Goal: Information Seeking & Learning: Learn about a topic

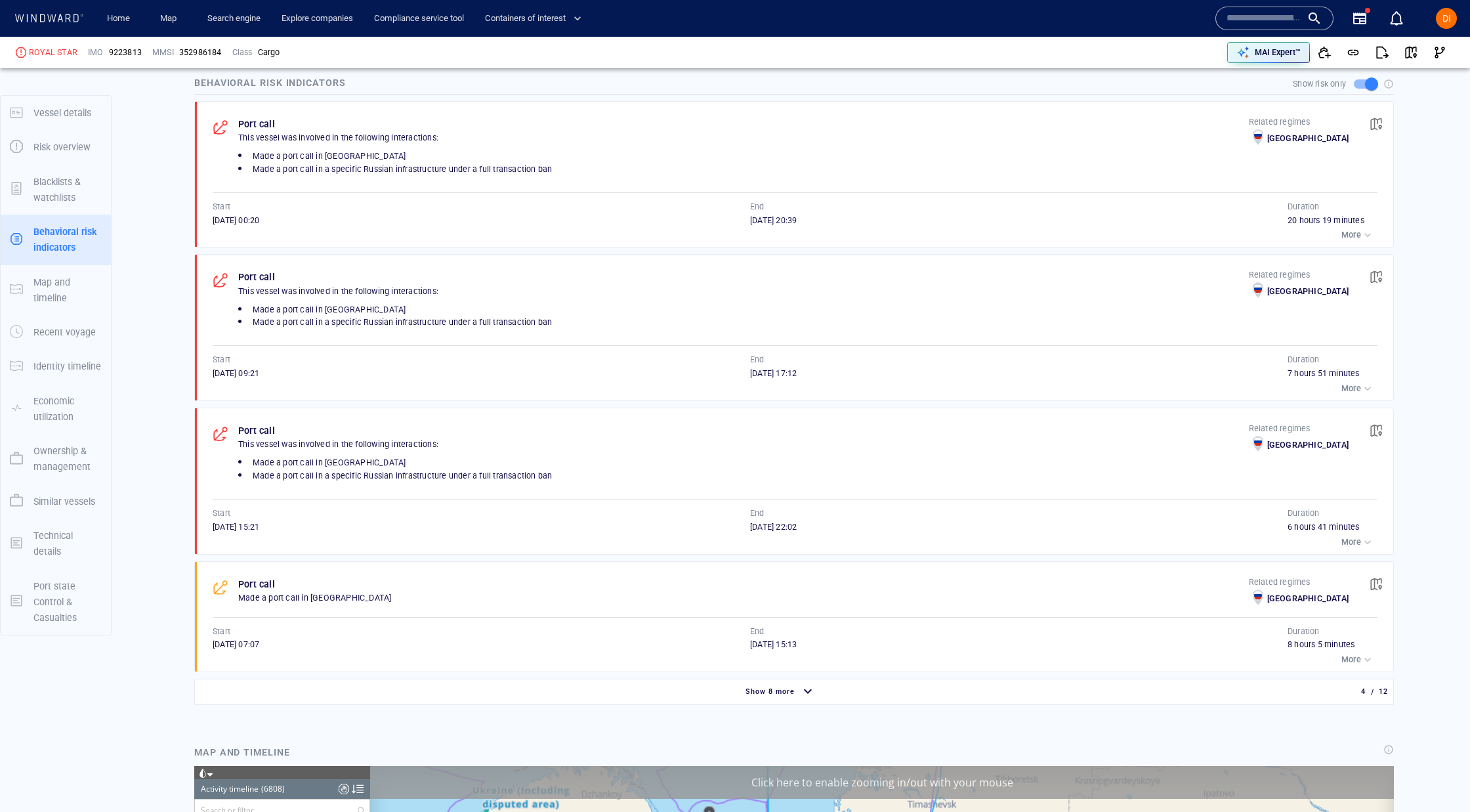
scroll to position [767, 0]
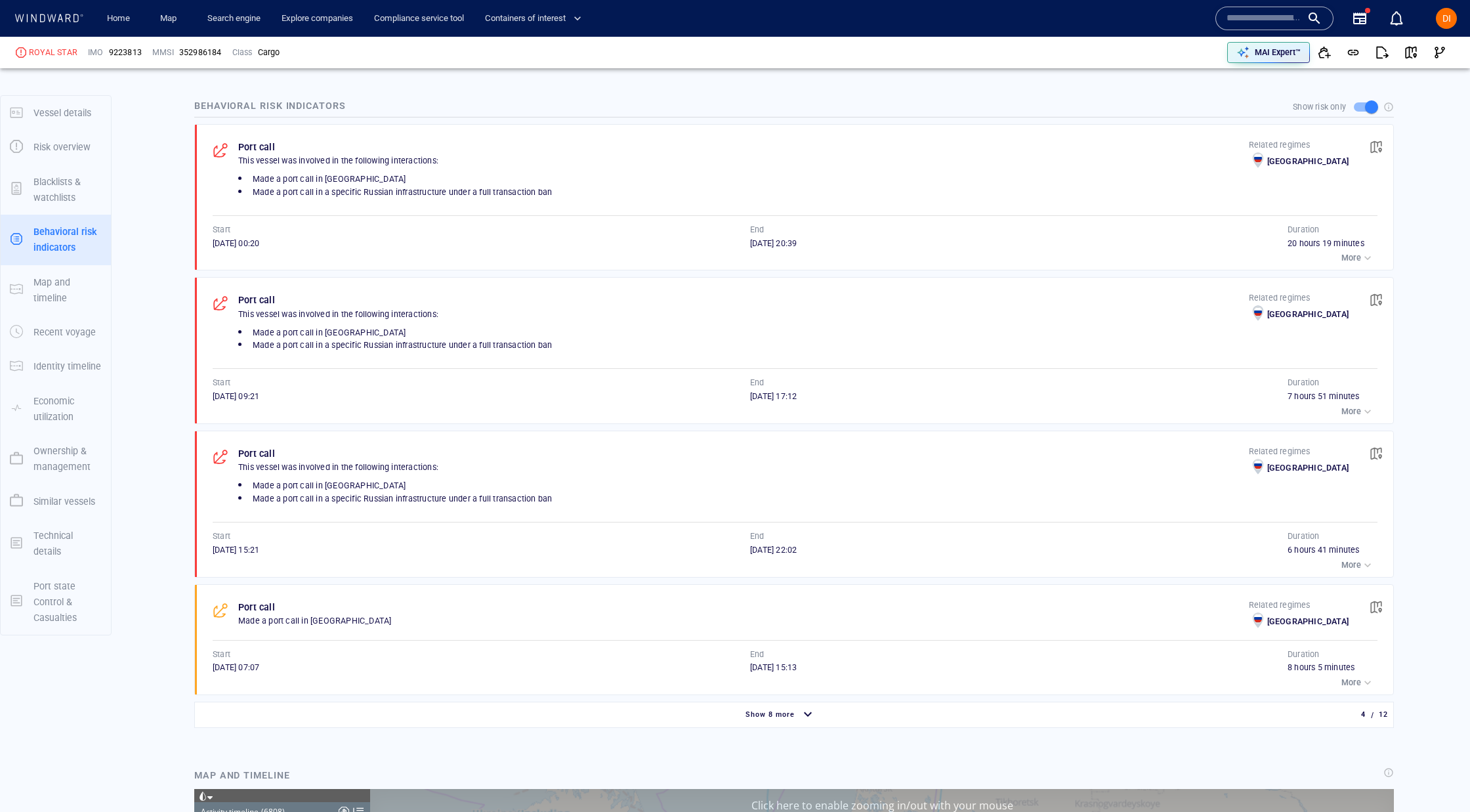
click at [1232, 21] on input "text" at bounding box center [1263, 18] width 75 height 20
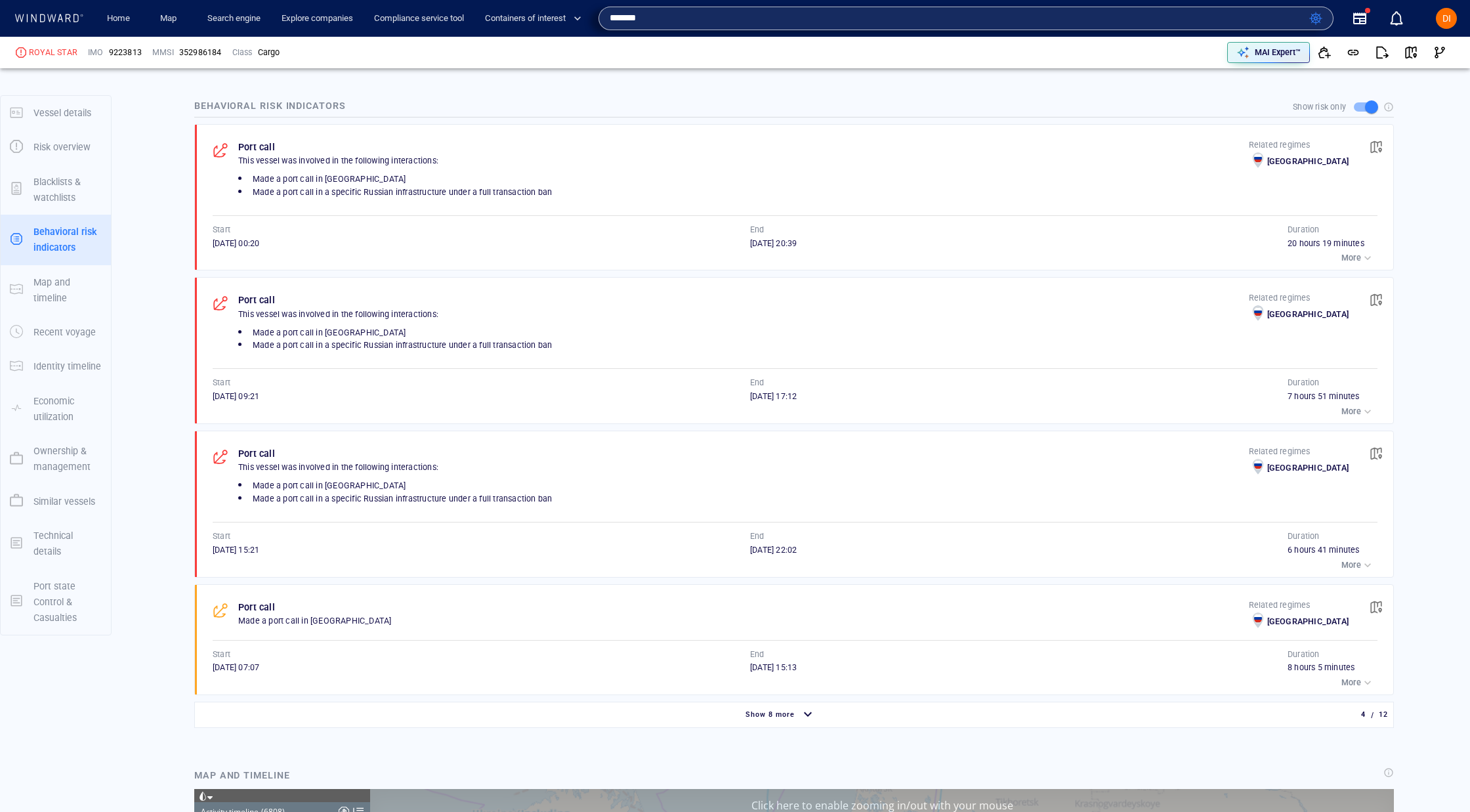
type input "*******"
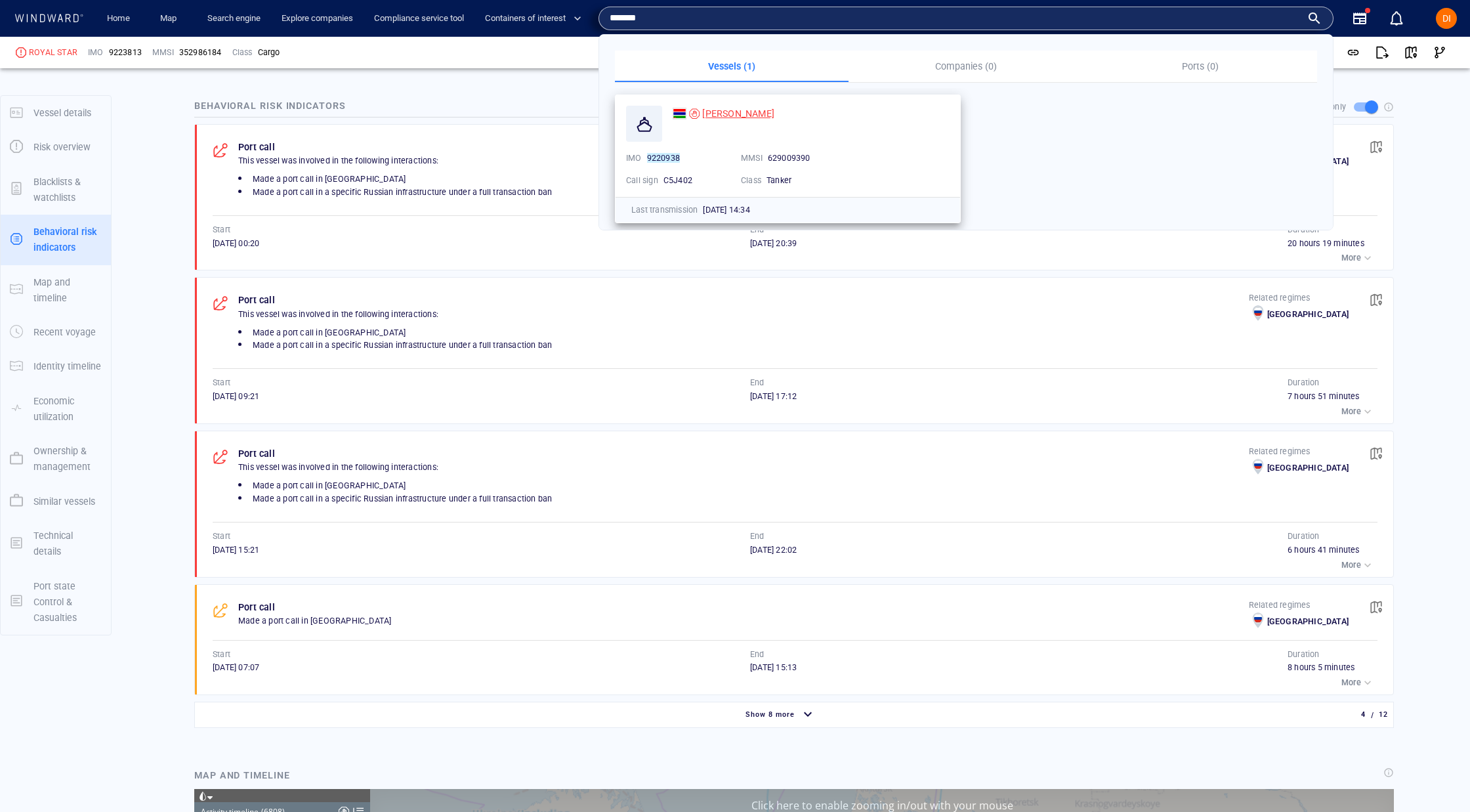
click at [684, 106] on div "[PERSON_NAME]" at bounding box center [723, 114] width 102 height 16
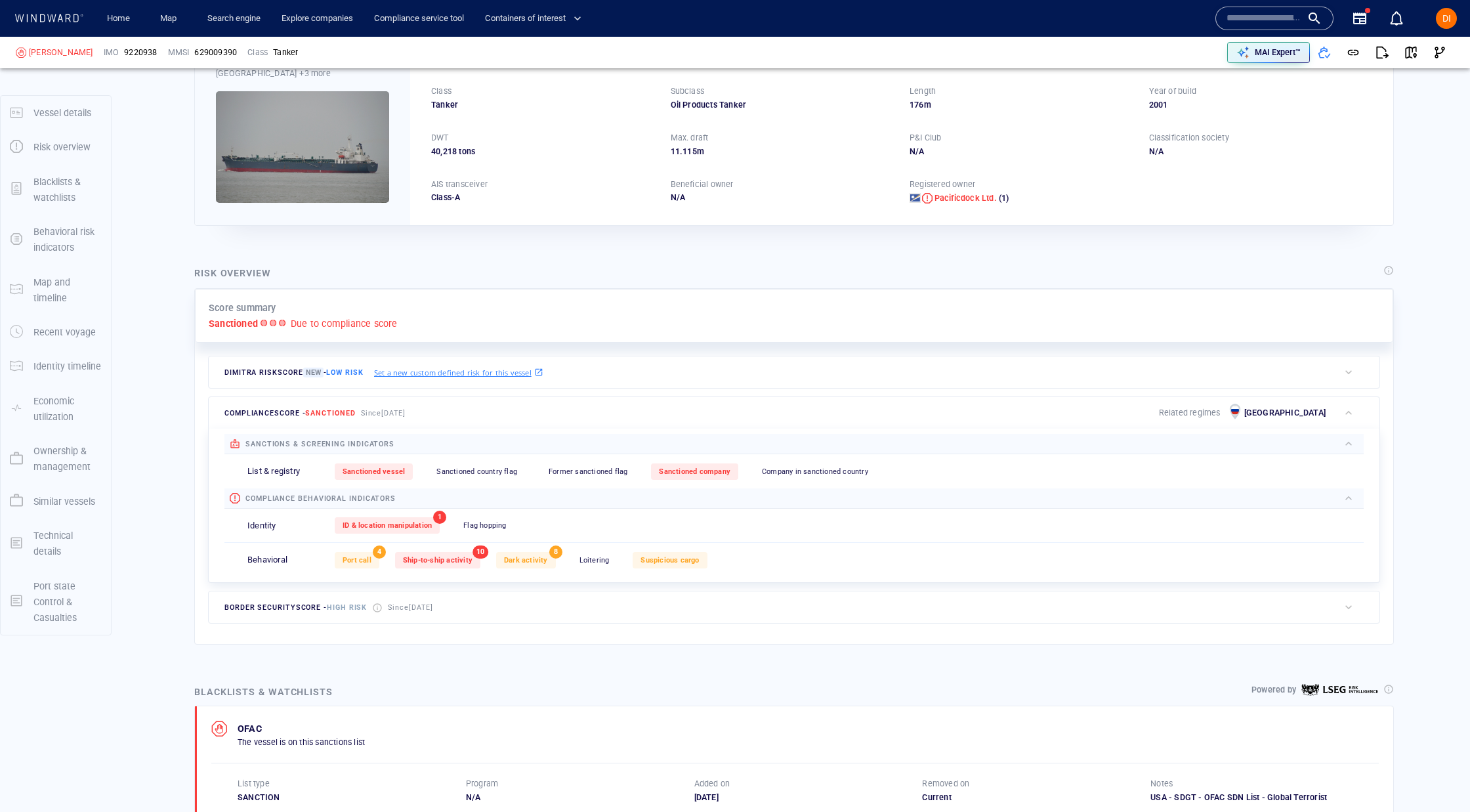
scroll to position [105, 0]
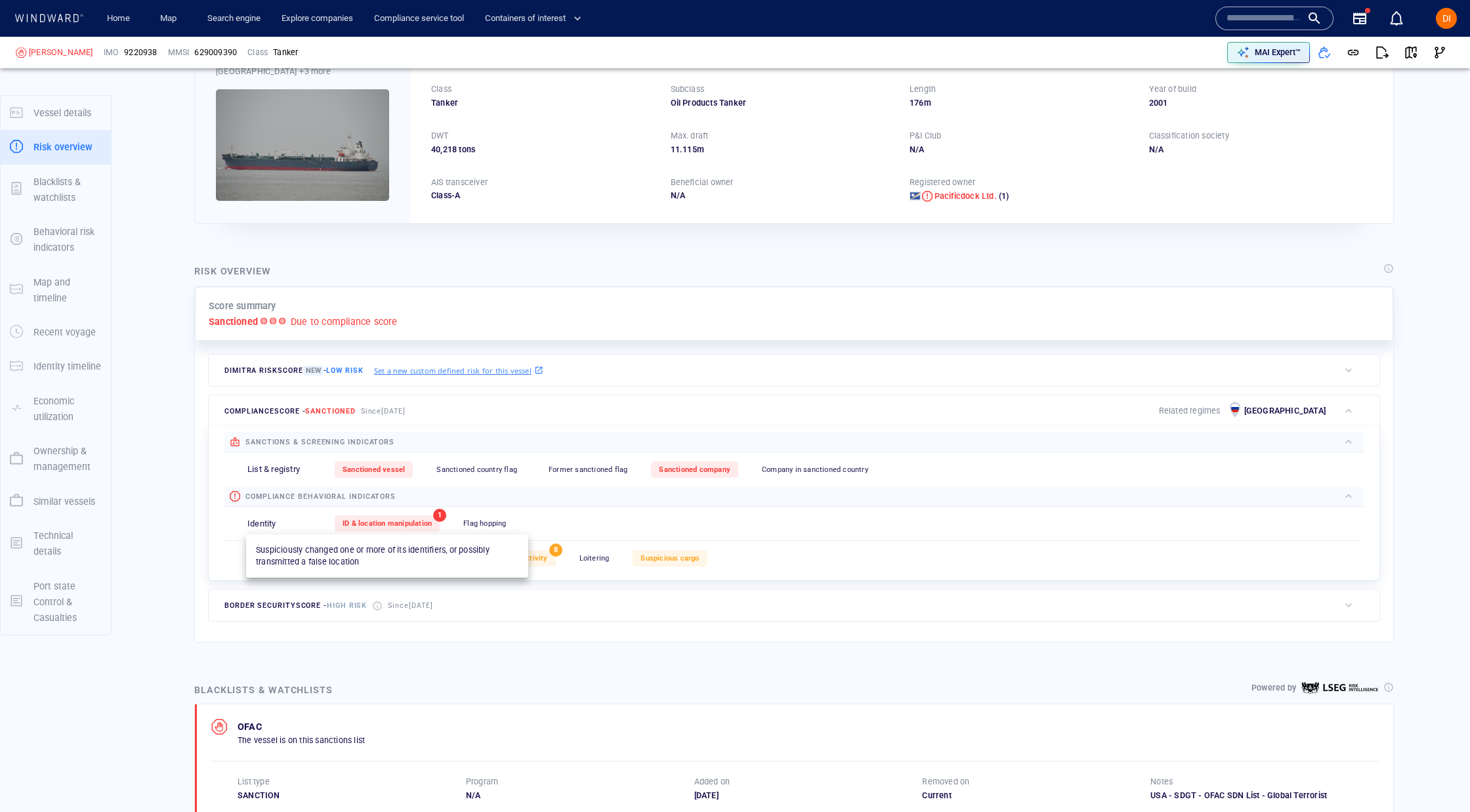
click at [402, 527] on span "ID & location manipulation" at bounding box center [388, 523] width 89 height 9
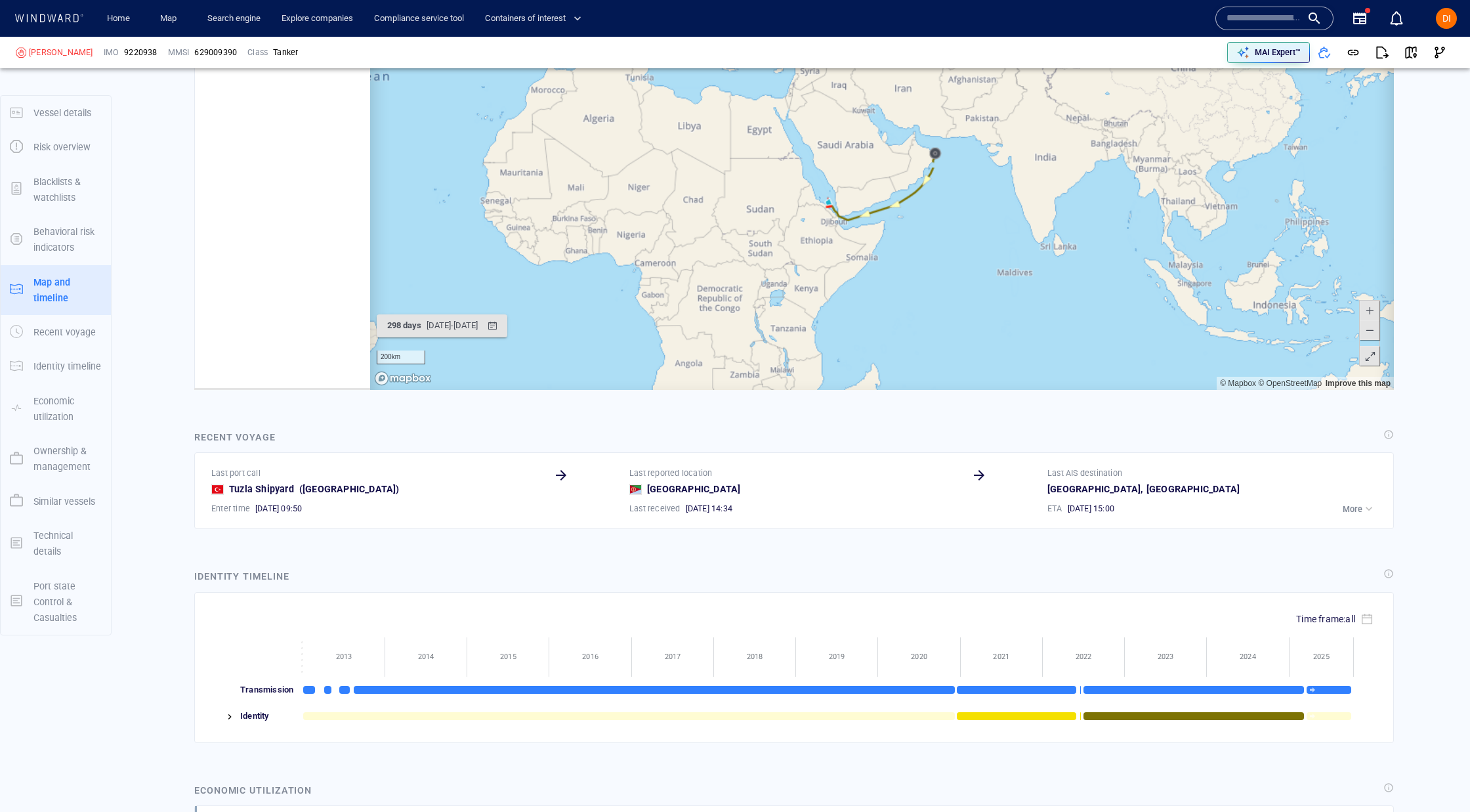
scroll to position [1571, 0]
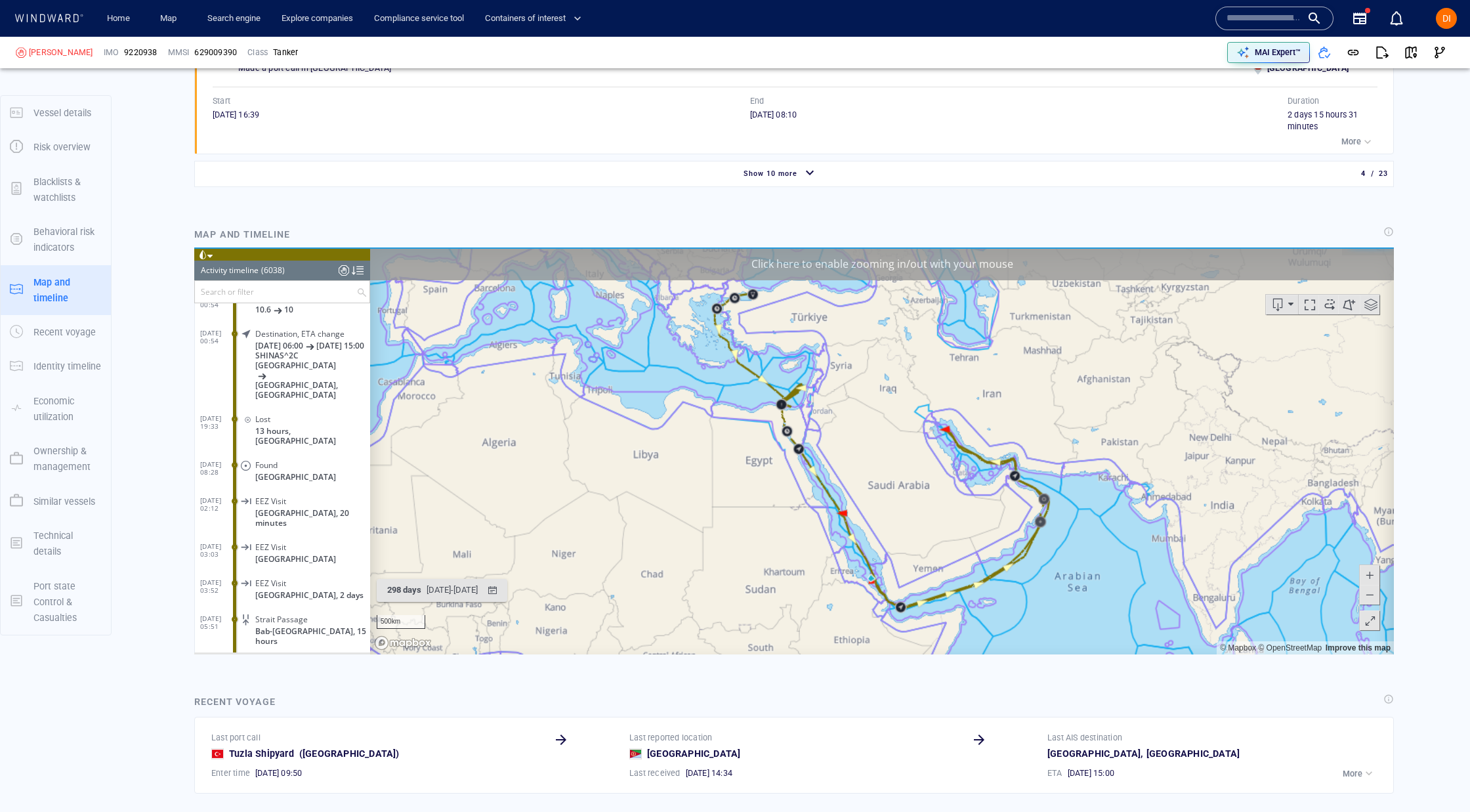
scroll to position [1309, 0]
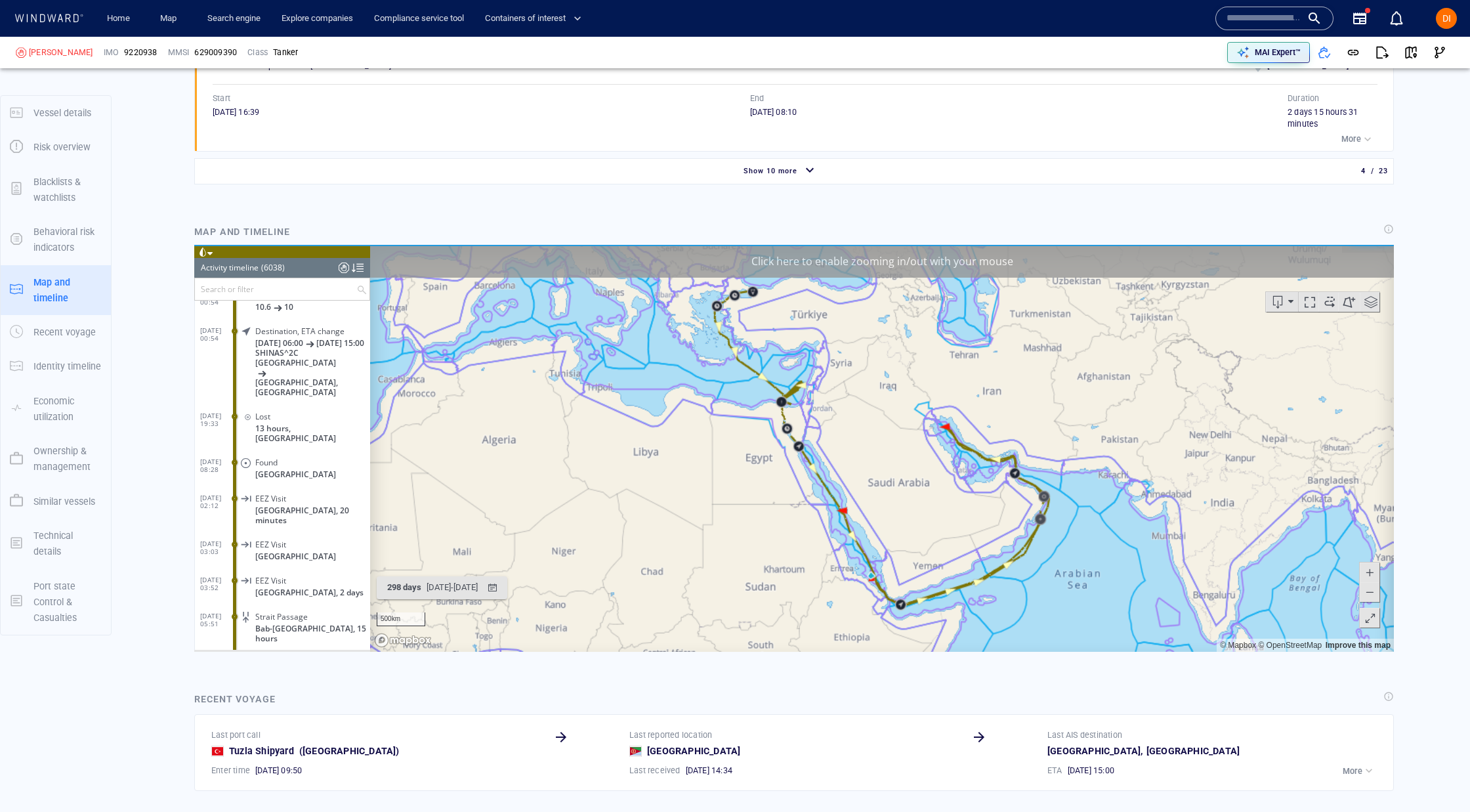
click at [297, 299] on input "text" at bounding box center [275, 289] width 161 height 22
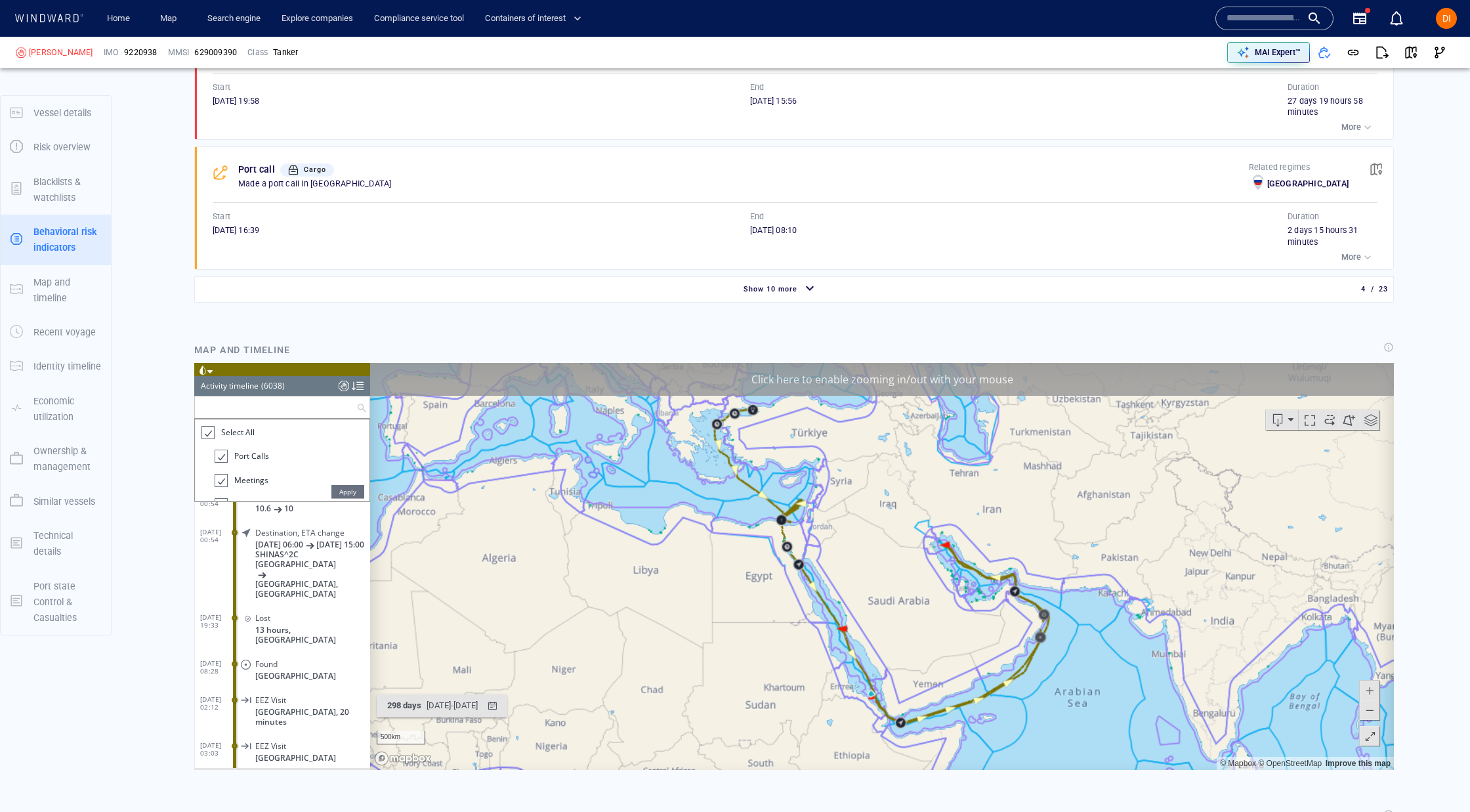
scroll to position [1205, 0]
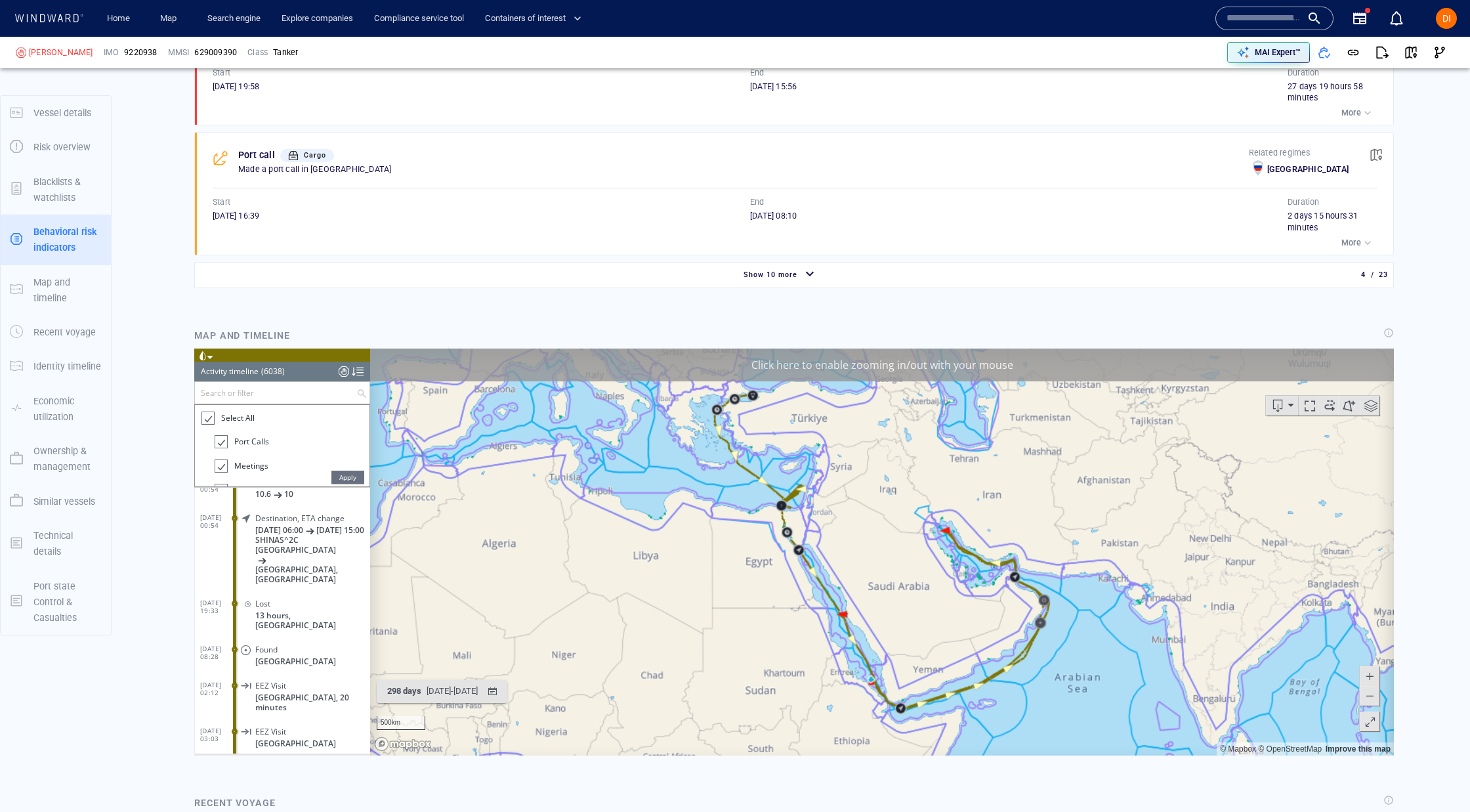
click at [305, 371] on header "Activity timeline (6038) (Still Loading...)" at bounding box center [283, 372] width 176 height 20
click at [292, 637] on span "ID & Location Tampering" at bounding box center [310, 647] width 109 height 20
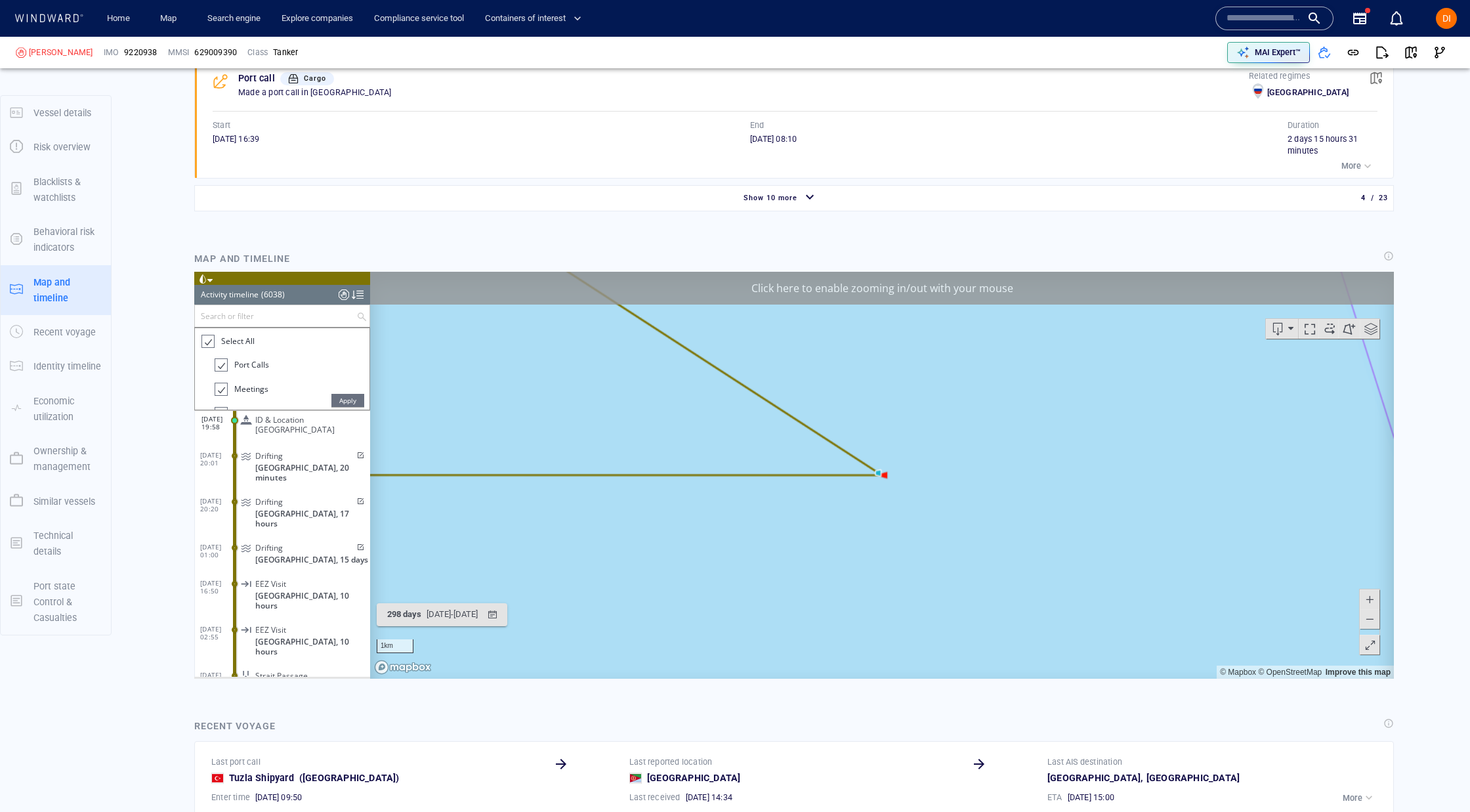
scroll to position [1303, 0]
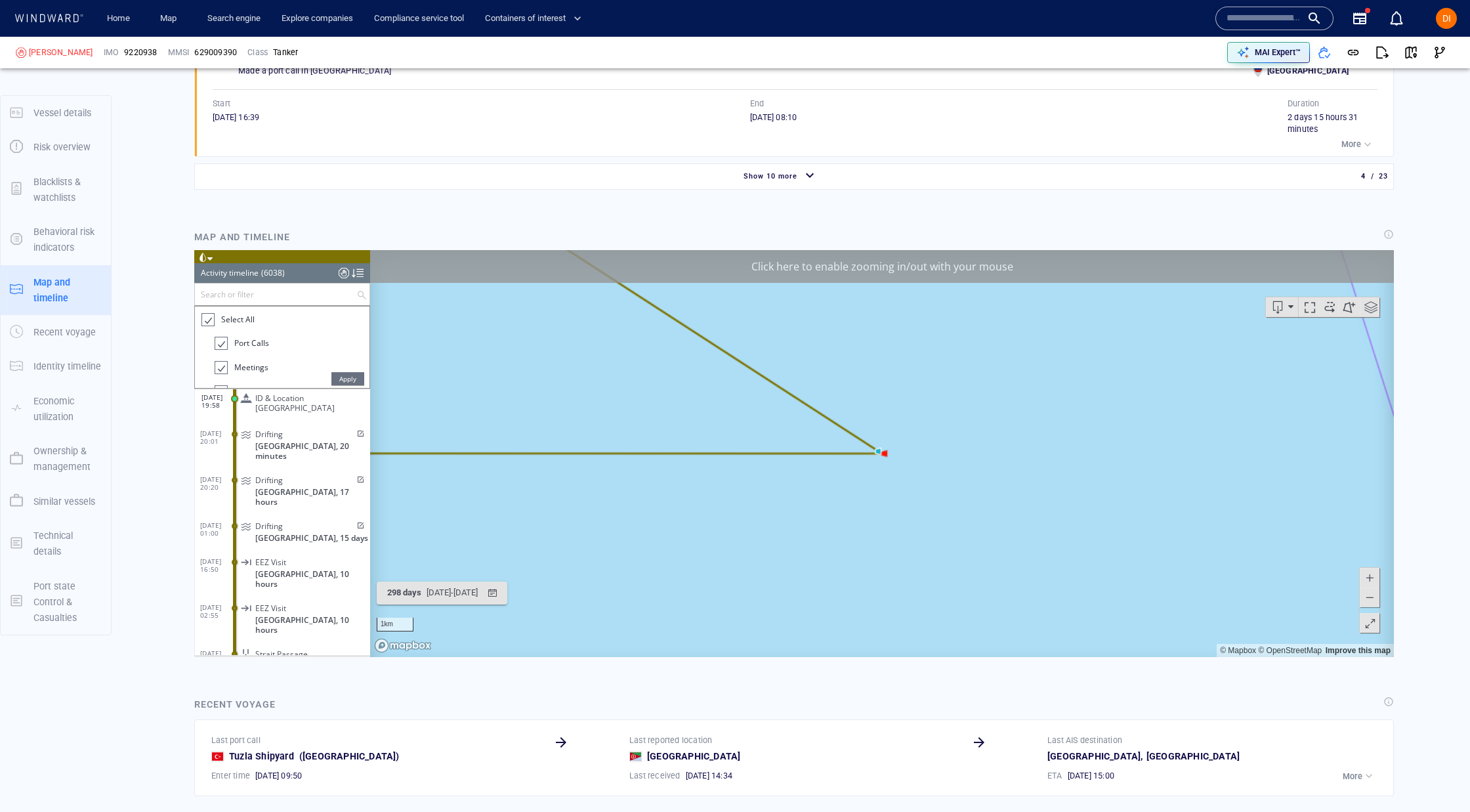
drag, startPoint x: 877, startPoint y: 270, endPoint x: 867, endPoint y: 280, distance: 14.1
click at [877, 270] on div "Click here to enable zooming in/out with your mouse" at bounding box center [882, 266] width 1024 height 33
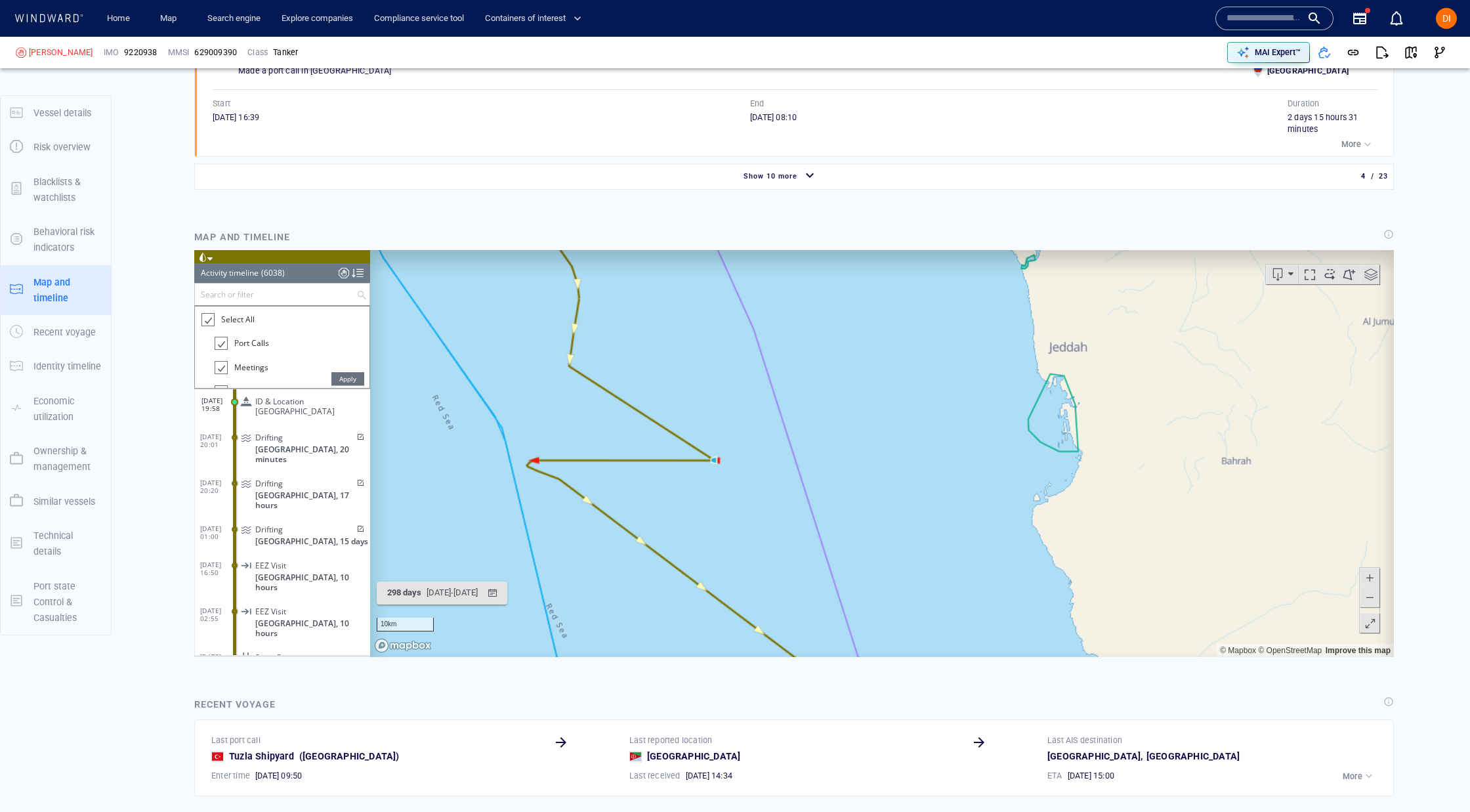
scroll to position [215853, 0]
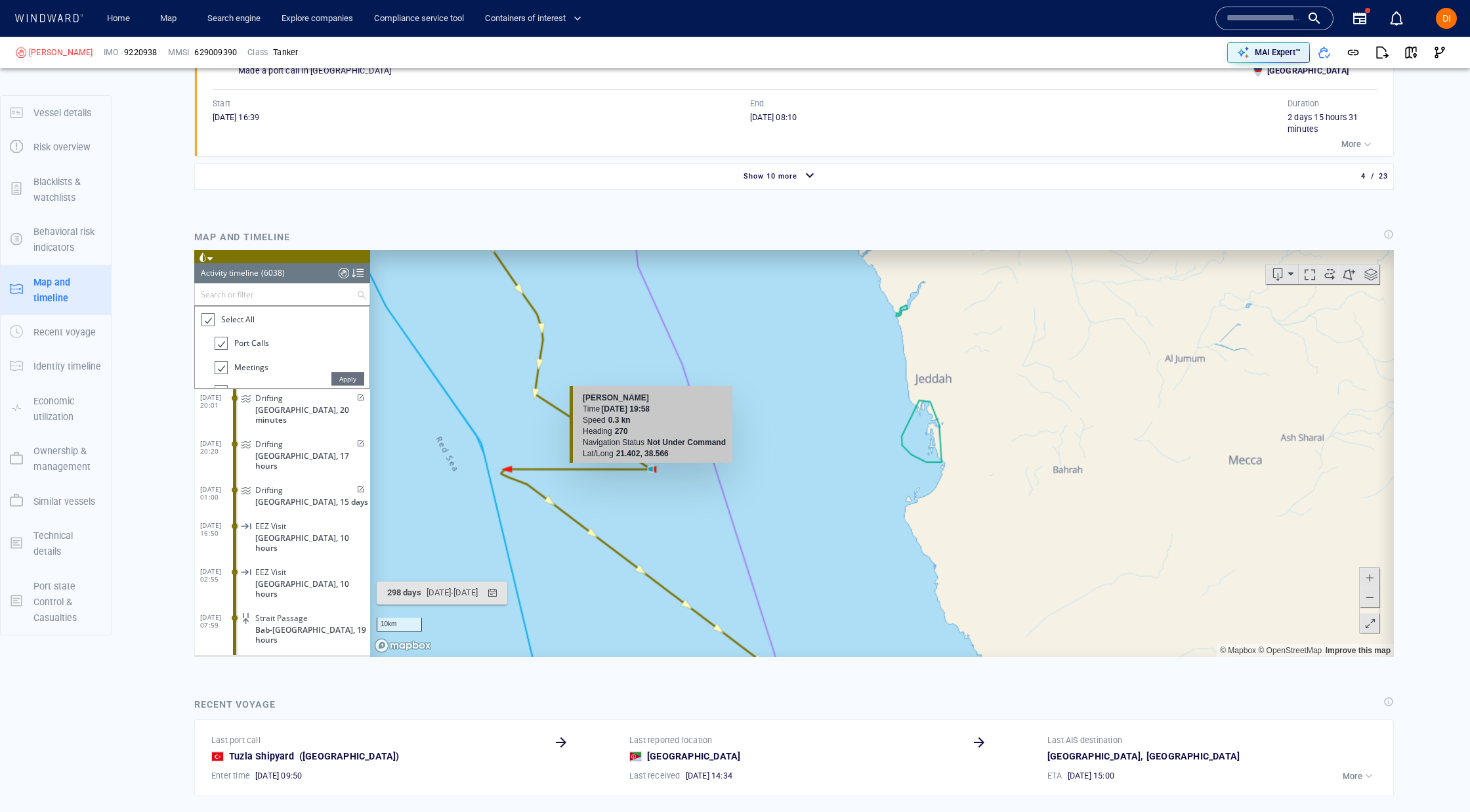
click at [657, 471] on canvas "Map" at bounding box center [882, 453] width 1024 height 407
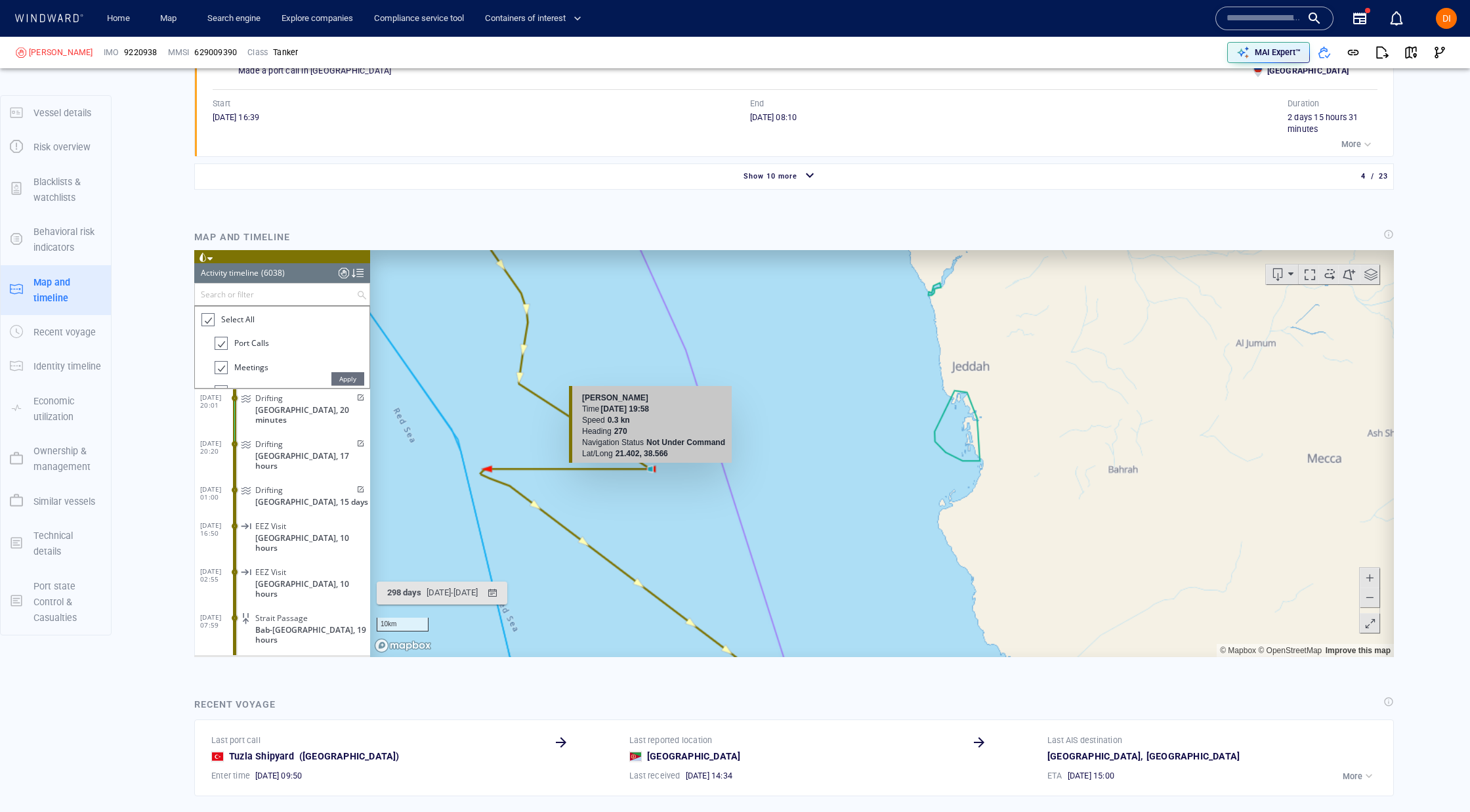
click at [651, 471] on canvas "Map" at bounding box center [882, 453] width 1024 height 407
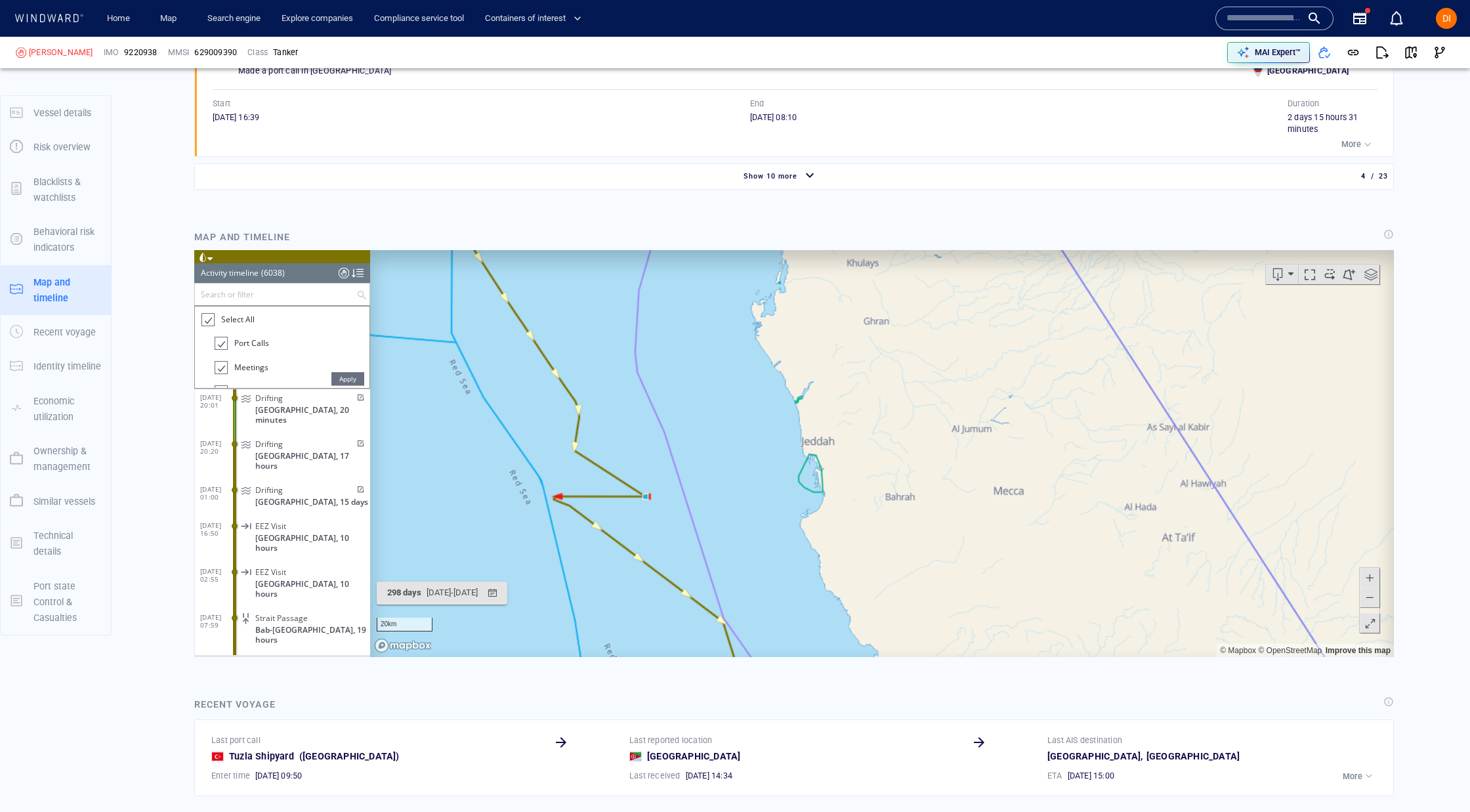
click at [248, 481] on div "Drifting Saudi Arabia, 15 days" at bounding box center [305, 495] width 132 height 30
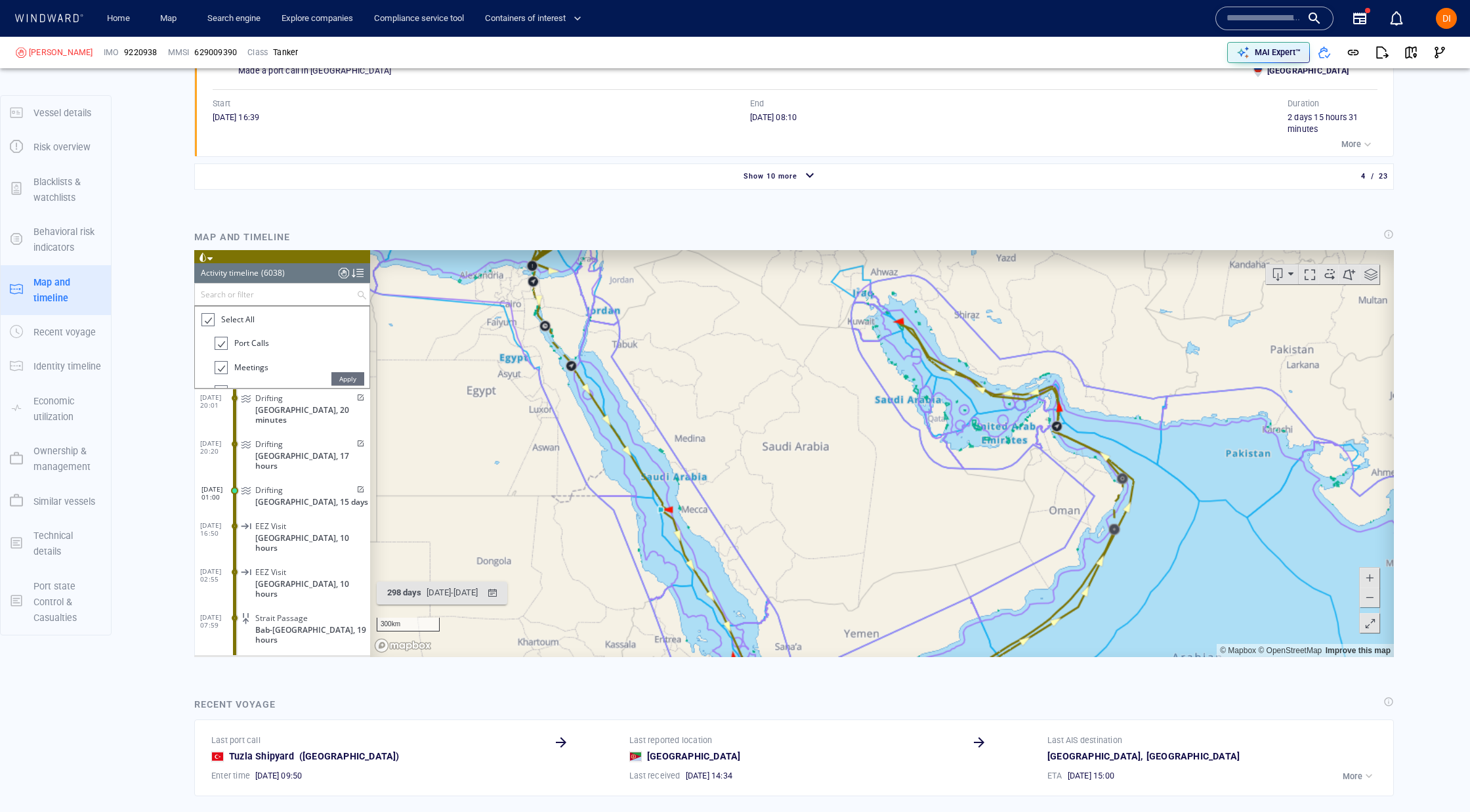
click at [265, 485] on span "Drifting" at bounding box center [269, 490] width 28 height 10
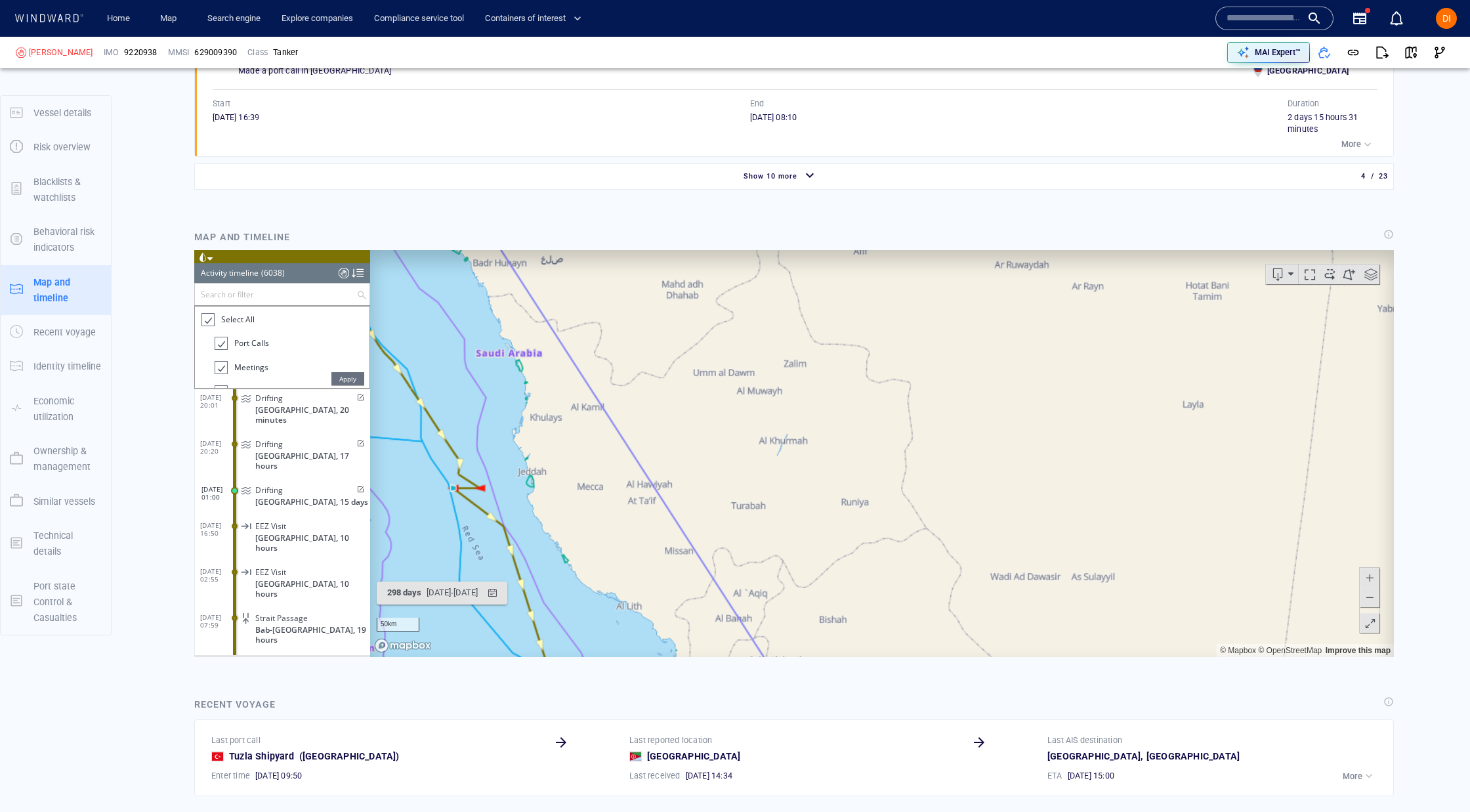
click at [292, 533] on span "Yemen, 10 hours" at bounding box center [313, 543] width 115 height 20
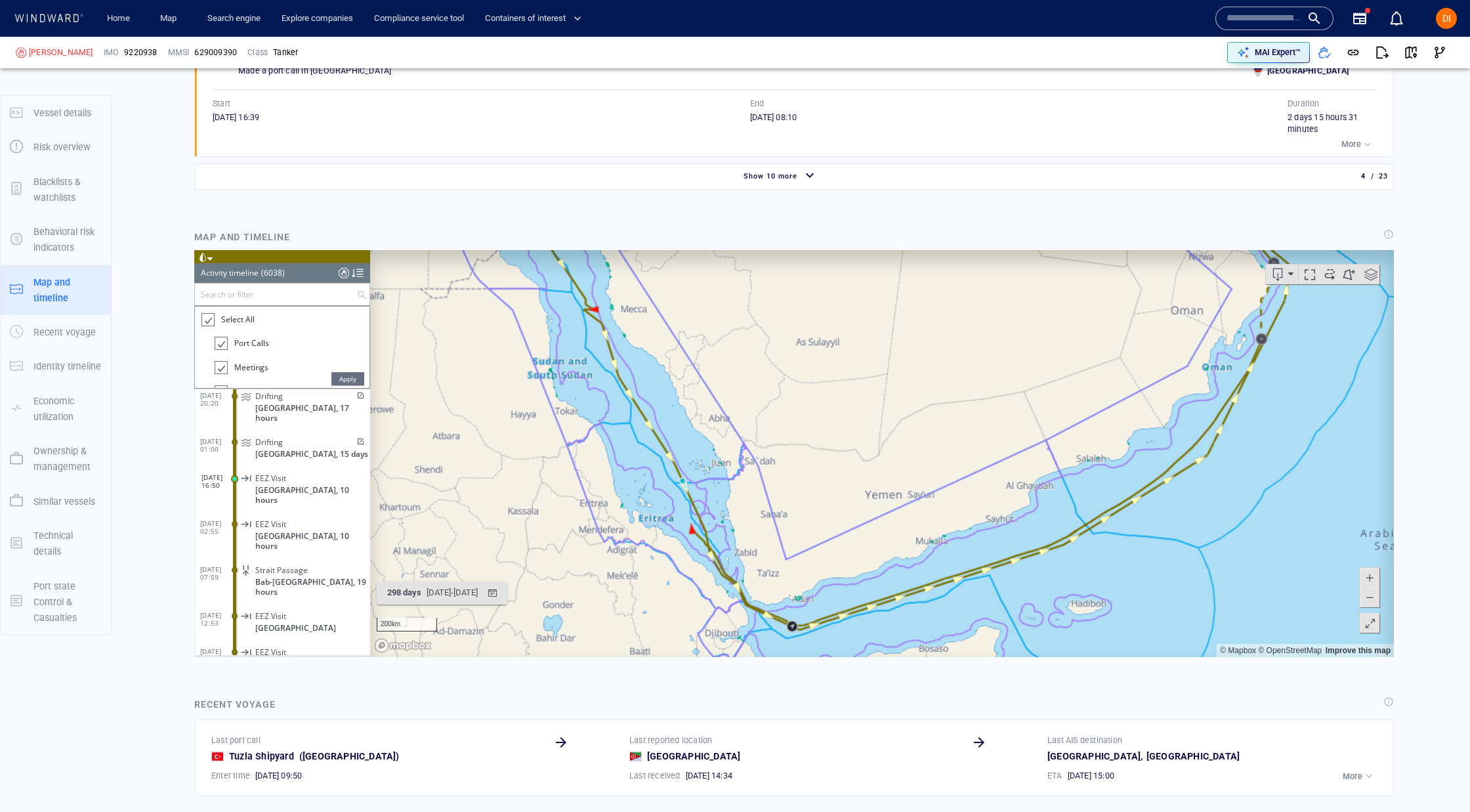
scroll to position [215888, 0]
click at [257, 440] on span at bounding box center [246, 446] width 23 height 11
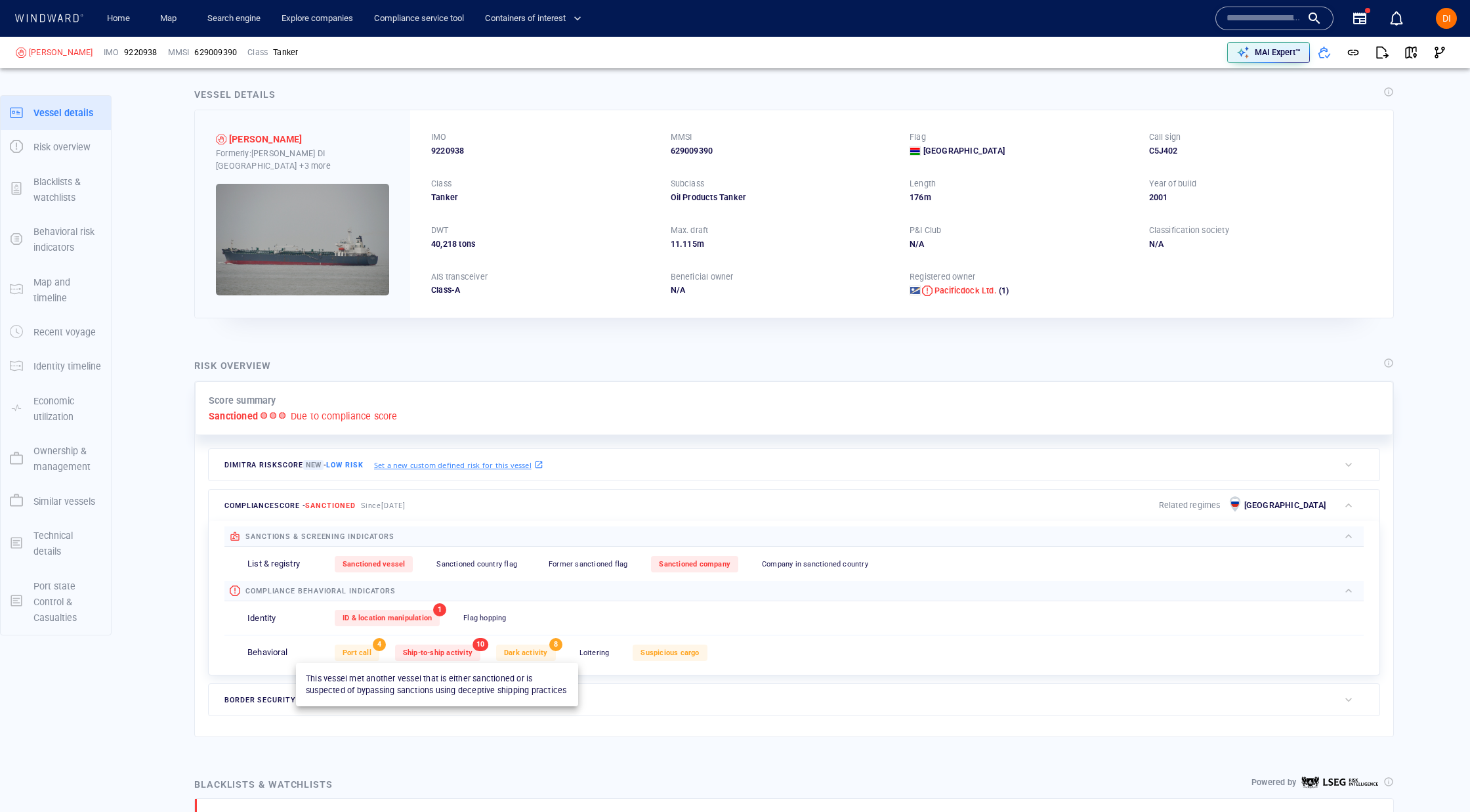
click at [450, 653] on span "Ship-to-ship activity" at bounding box center [438, 653] width 70 height 9
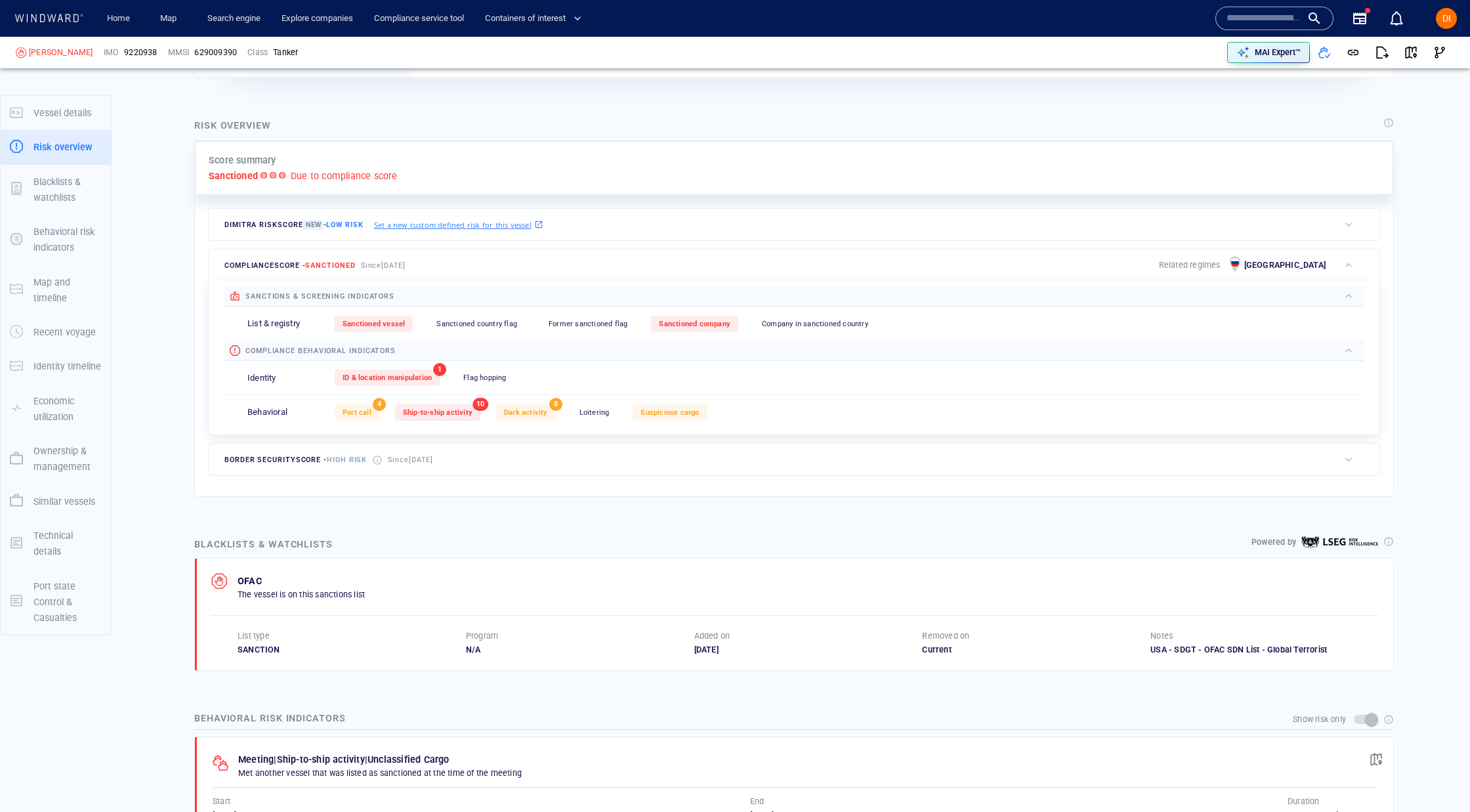
scroll to position [237, 0]
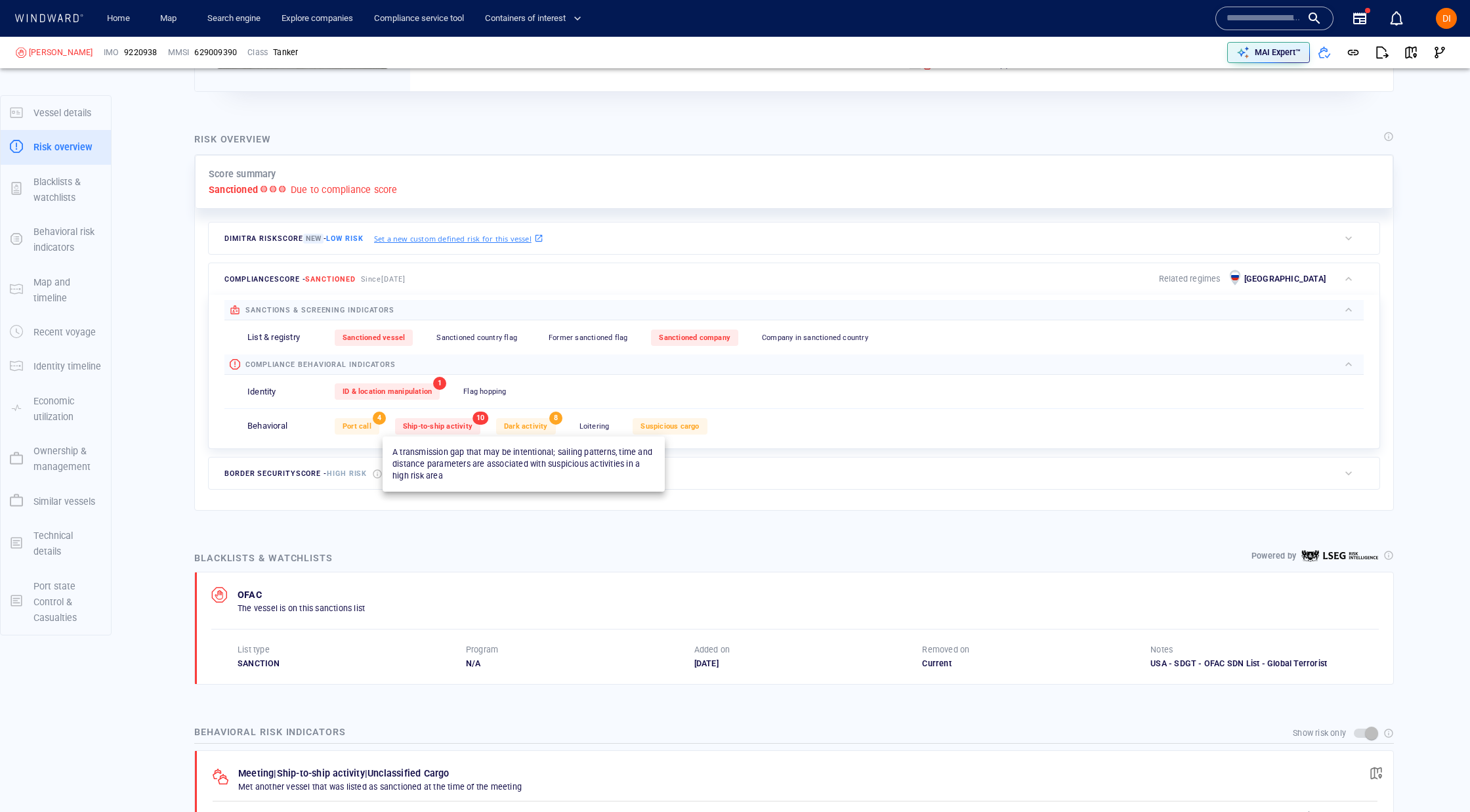
click at [532, 426] on span "Dark activity" at bounding box center [526, 427] width 44 height 9
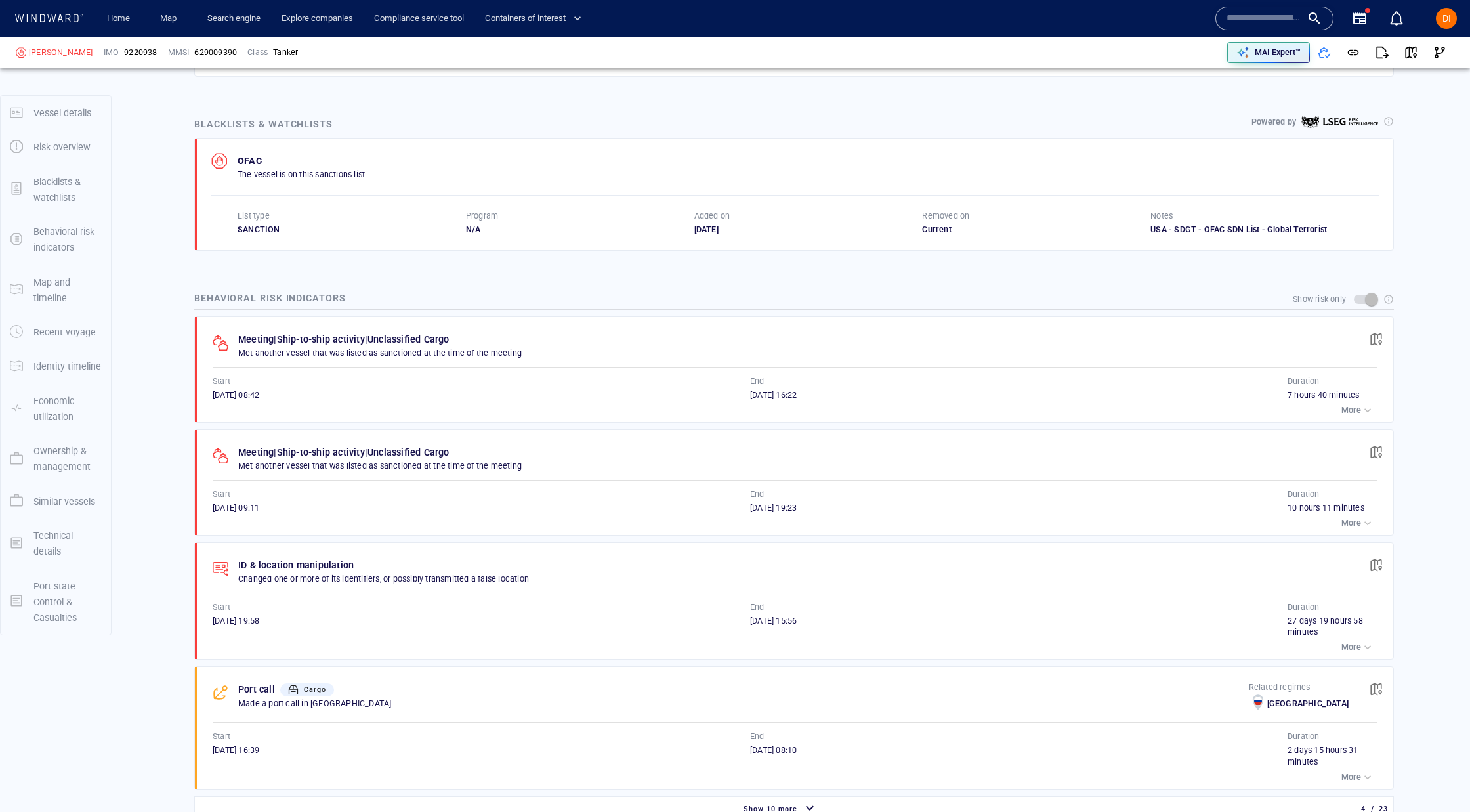
scroll to position [694, 0]
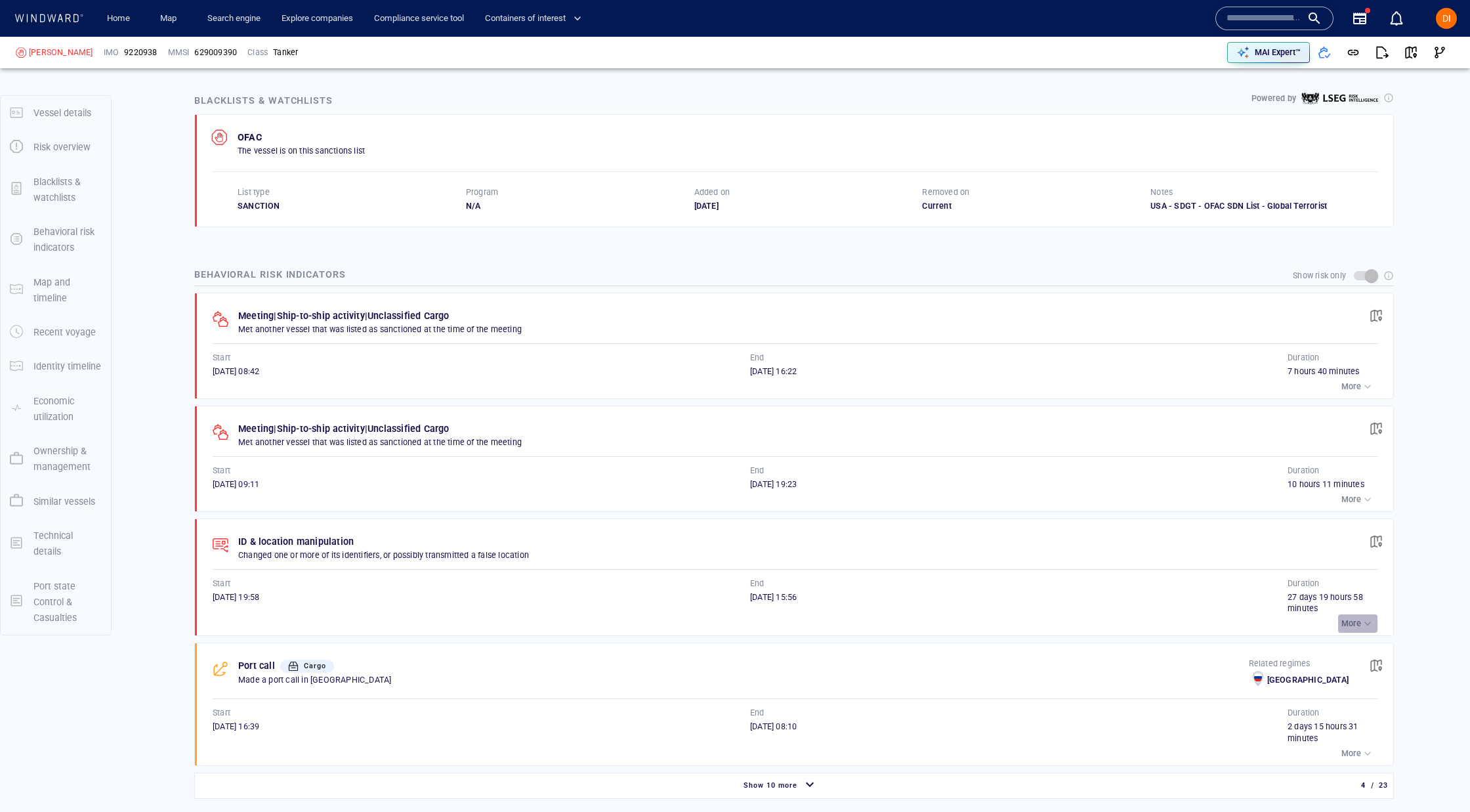
click at [1371, 626] on div "button" at bounding box center [1368, 623] width 13 height 13
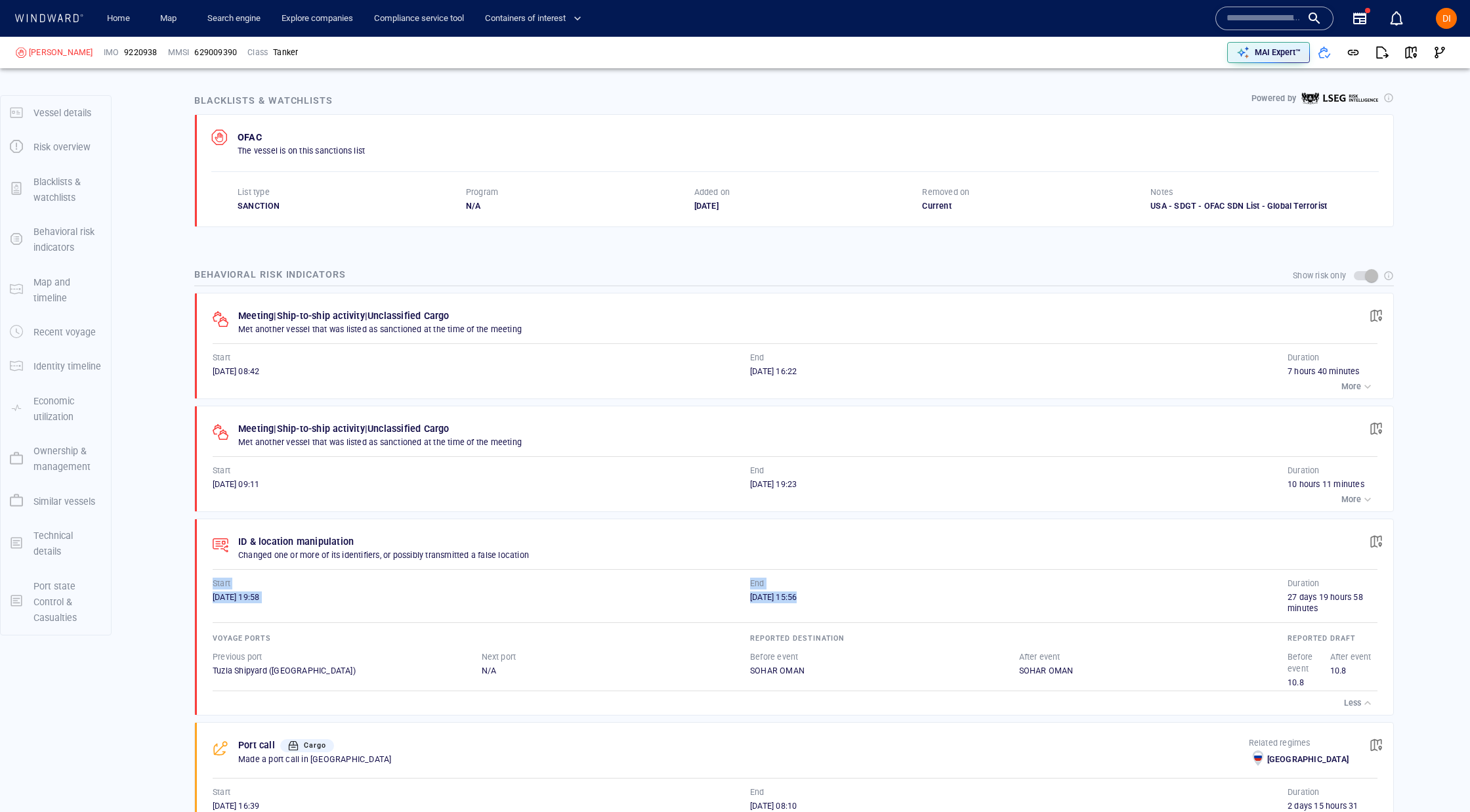
drag, startPoint x: 830, startPoint y: 600, endPoint x: 217, endPoint y: 574, distance: 613.6
click at [217, 574] on div "ID & location manipulation Changed one or more of its identifiers, or possibly …" at bounding box center [799, 617] width 1190 height 196
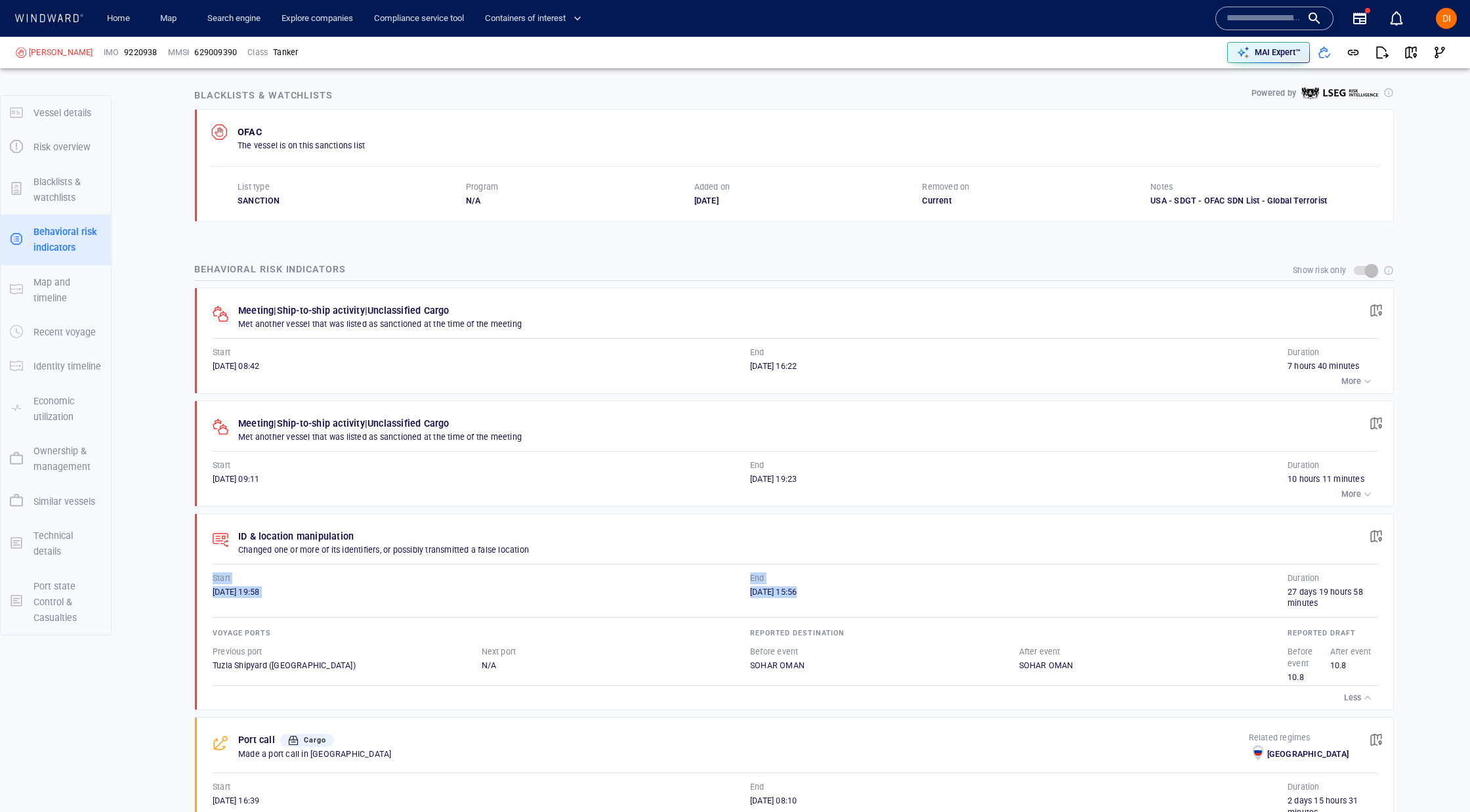
click at [868, 598] on div "13/09/2025 15:56" at bounding box center [1019, 592] width 537 height 12
drag, startPoint x: 868, startPoint y: 600, endPoint x: 135, endPoint y: 572, distance: 733.5
drag, startPoint x: 238, startPoint y: 538, endPoint x: 861, endPoint y: 616, distance: 627.9
click at [861, 616] on div "ID & location manipulation Changed one or more of its identifiers, or possibly …" at bounding box center [799, 612] width 1190 height 196
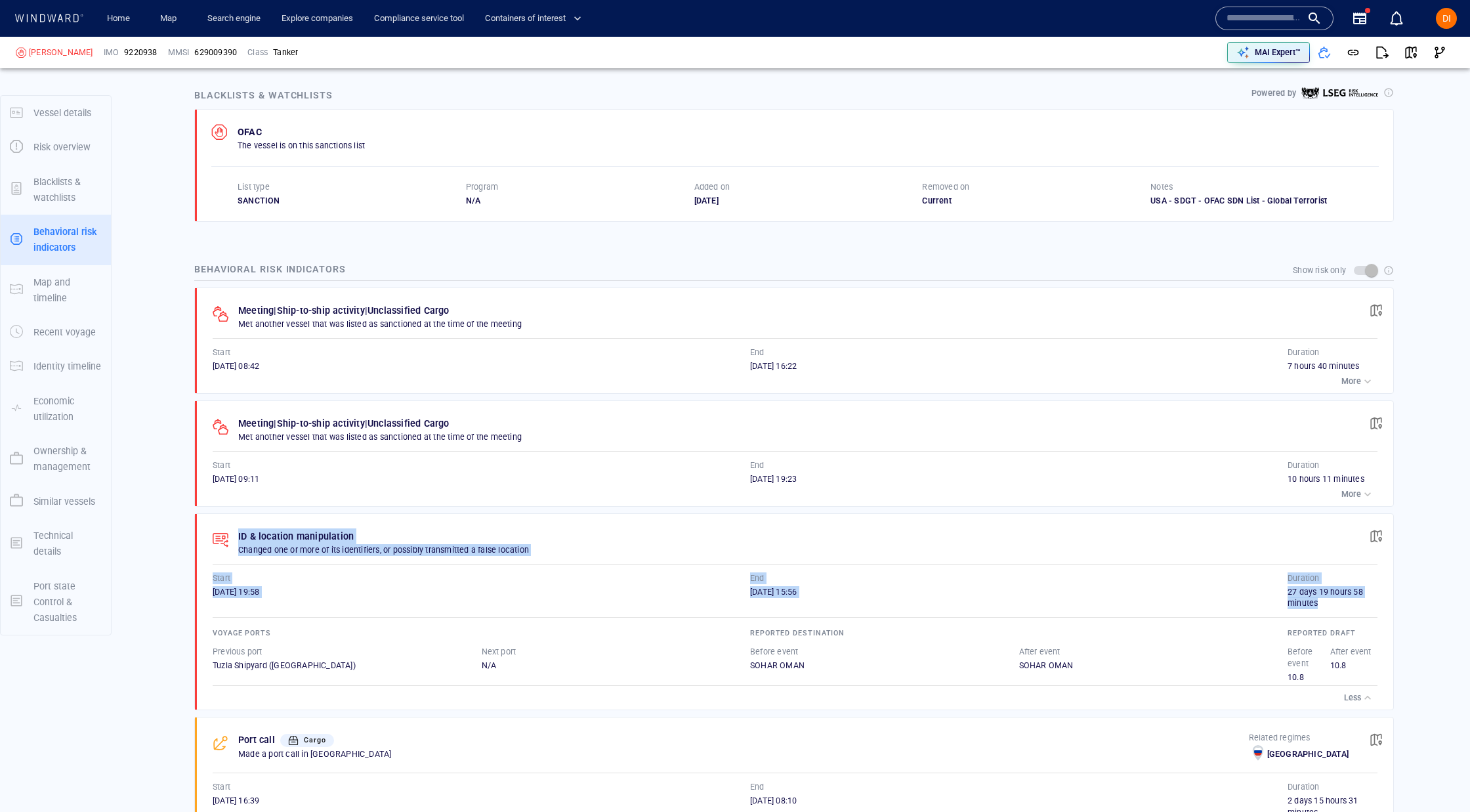
scroll to position [710, 0]
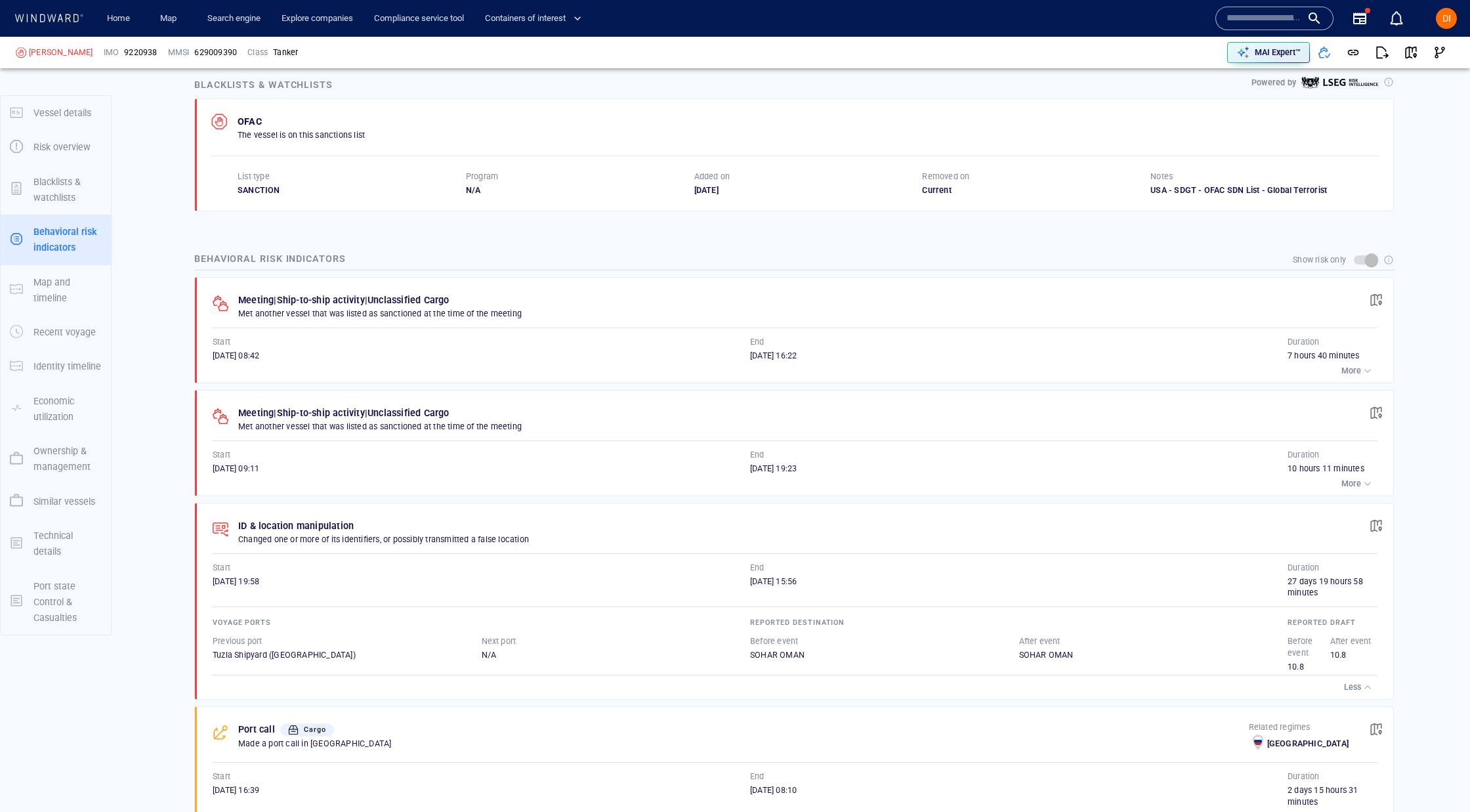
click at [253, 606] on div "Voyage ports Previous port Tuzla Shipyard (Turkey) Next port N/A Reported desti…" at bounding box center [795, 638] width 1165 height 79
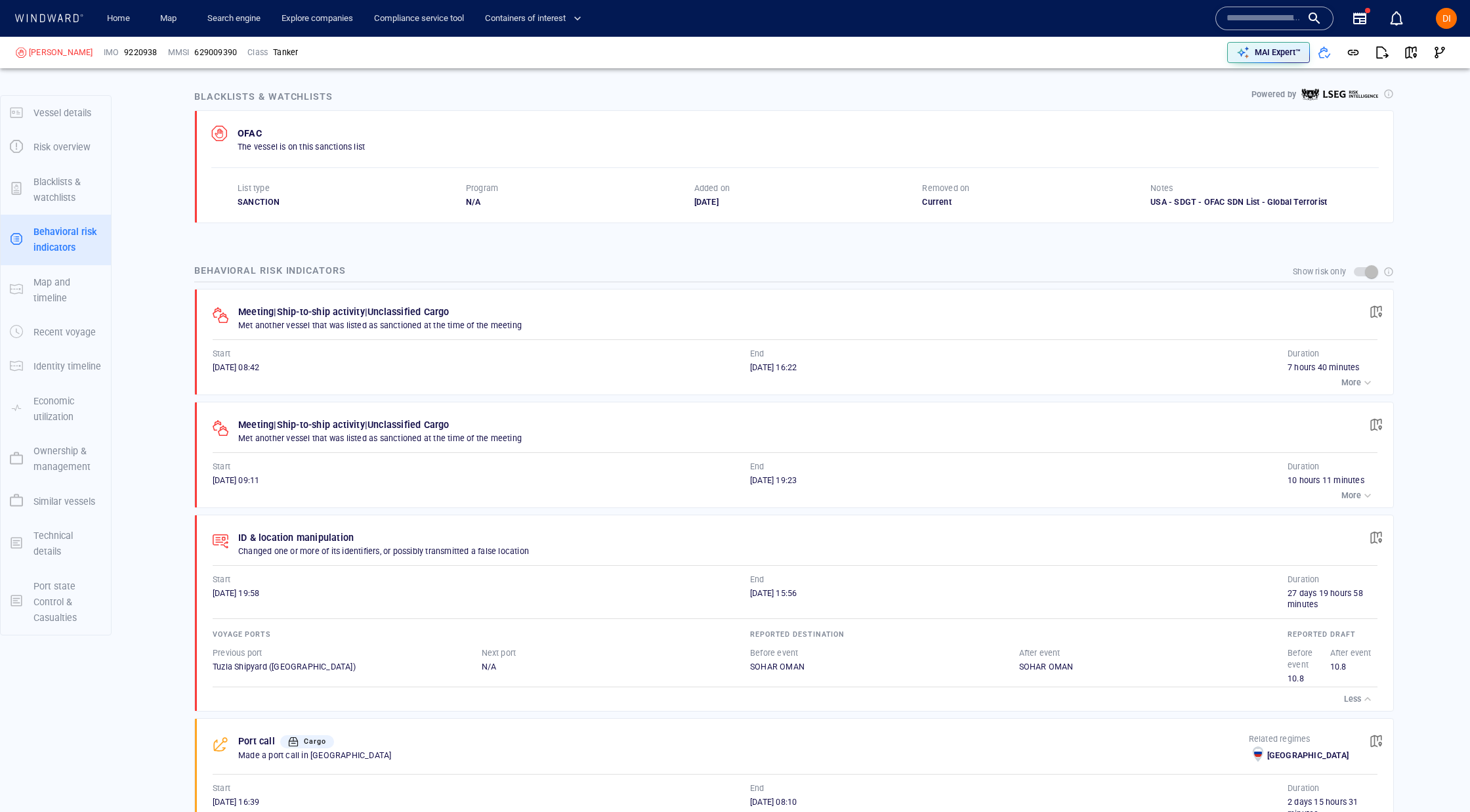
scroll to position [706, 0]
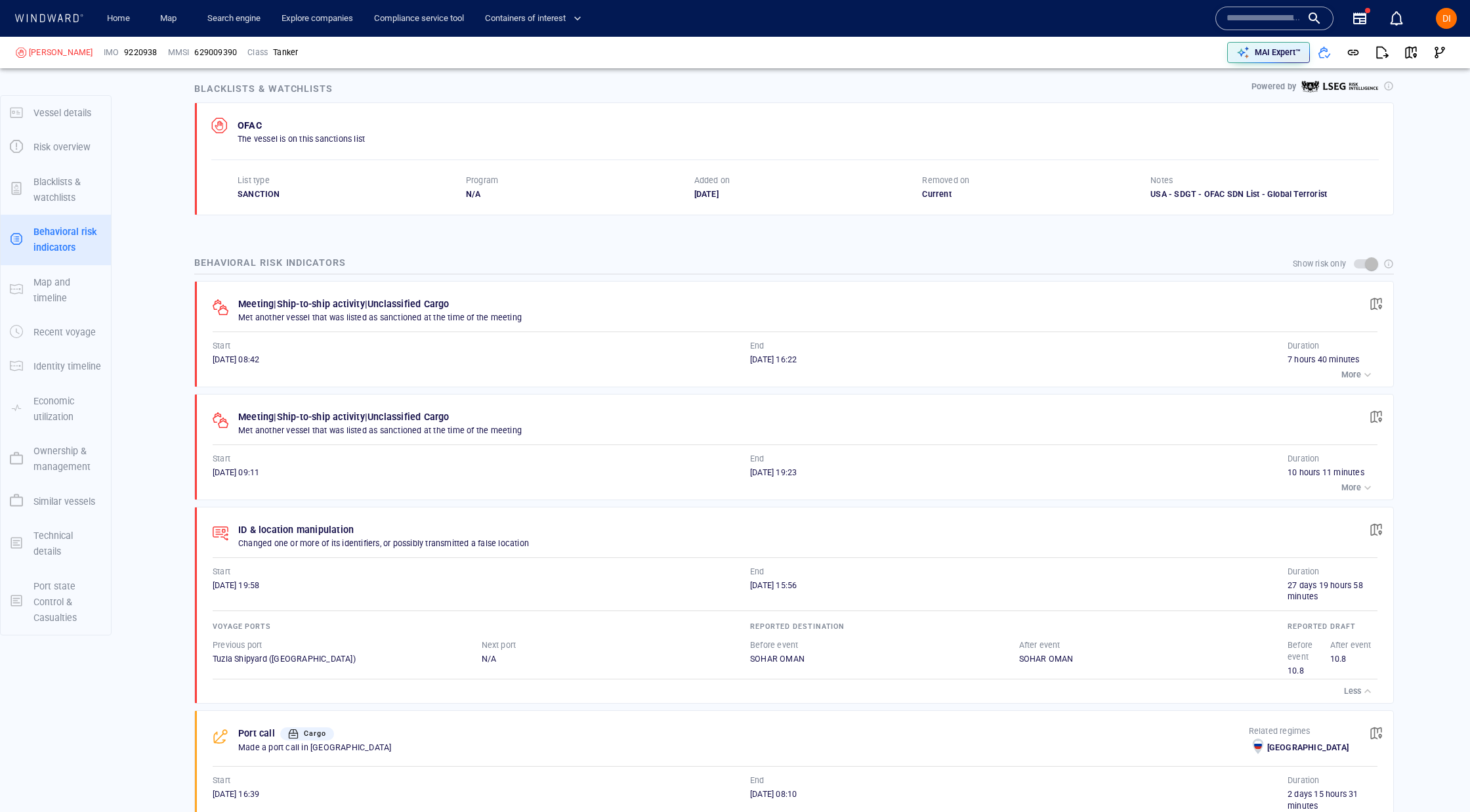
drag, startPoint x: 1417, startPoint y: 745, endPoint x: 1407, endPoint y: 737, distance: 12.8
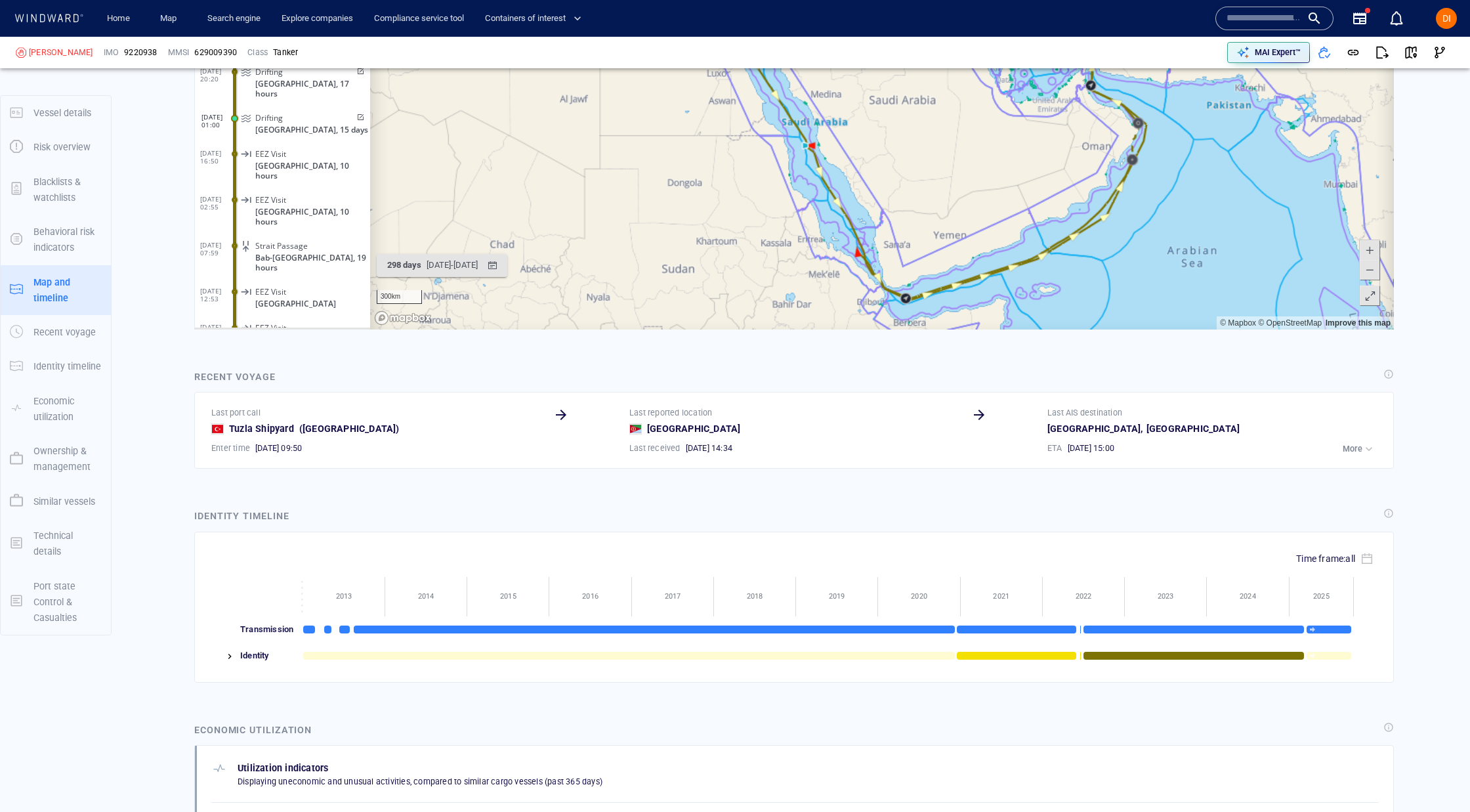
scroll to position [1642, 0]
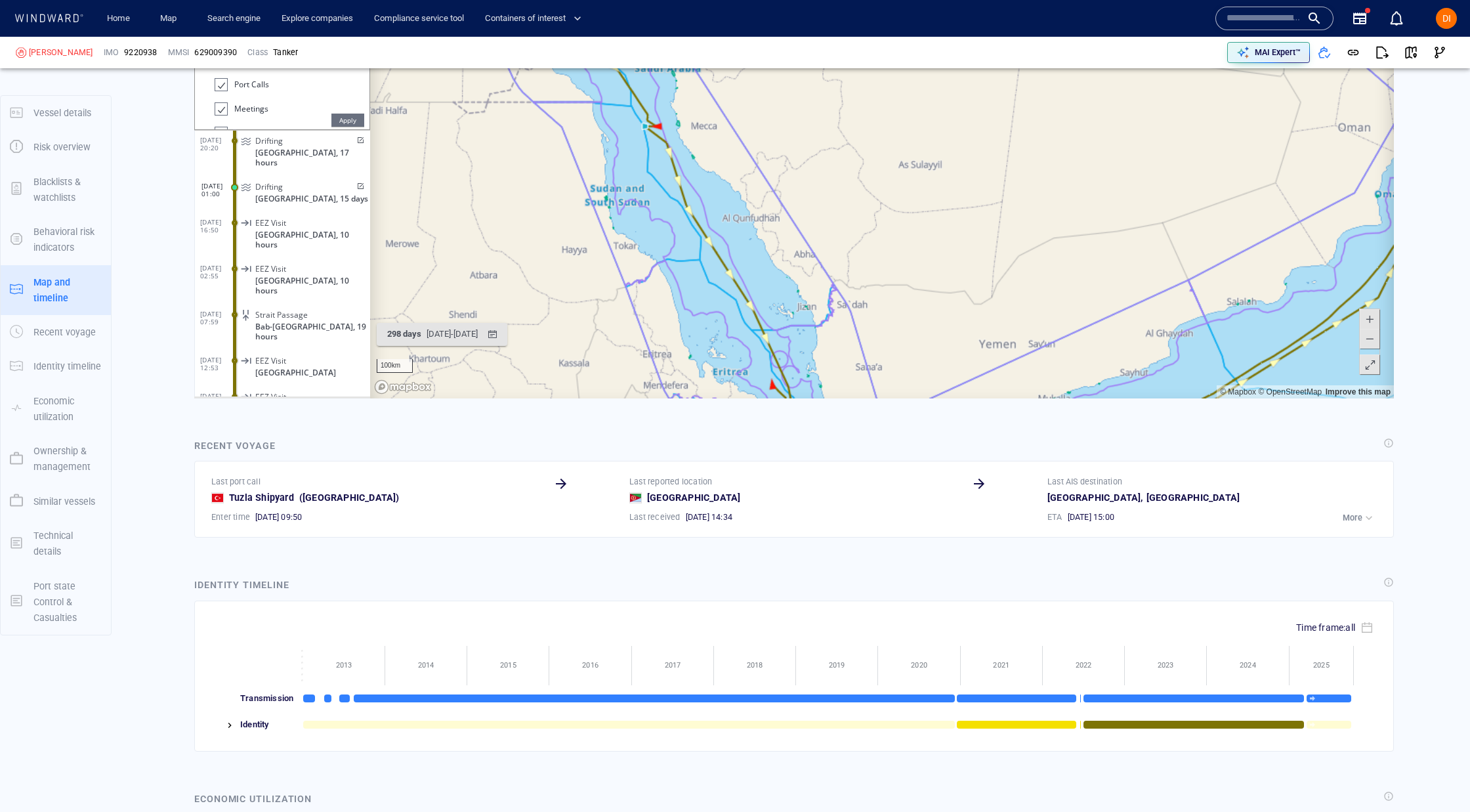
drag, startPoint x: 919, startPoint y: 251, endPoint x: 960, endPoint y: 321, distance: 81.1
click at [962, 321] on canvas "Map" at bounding box center [882, 195] width 1024 height 407
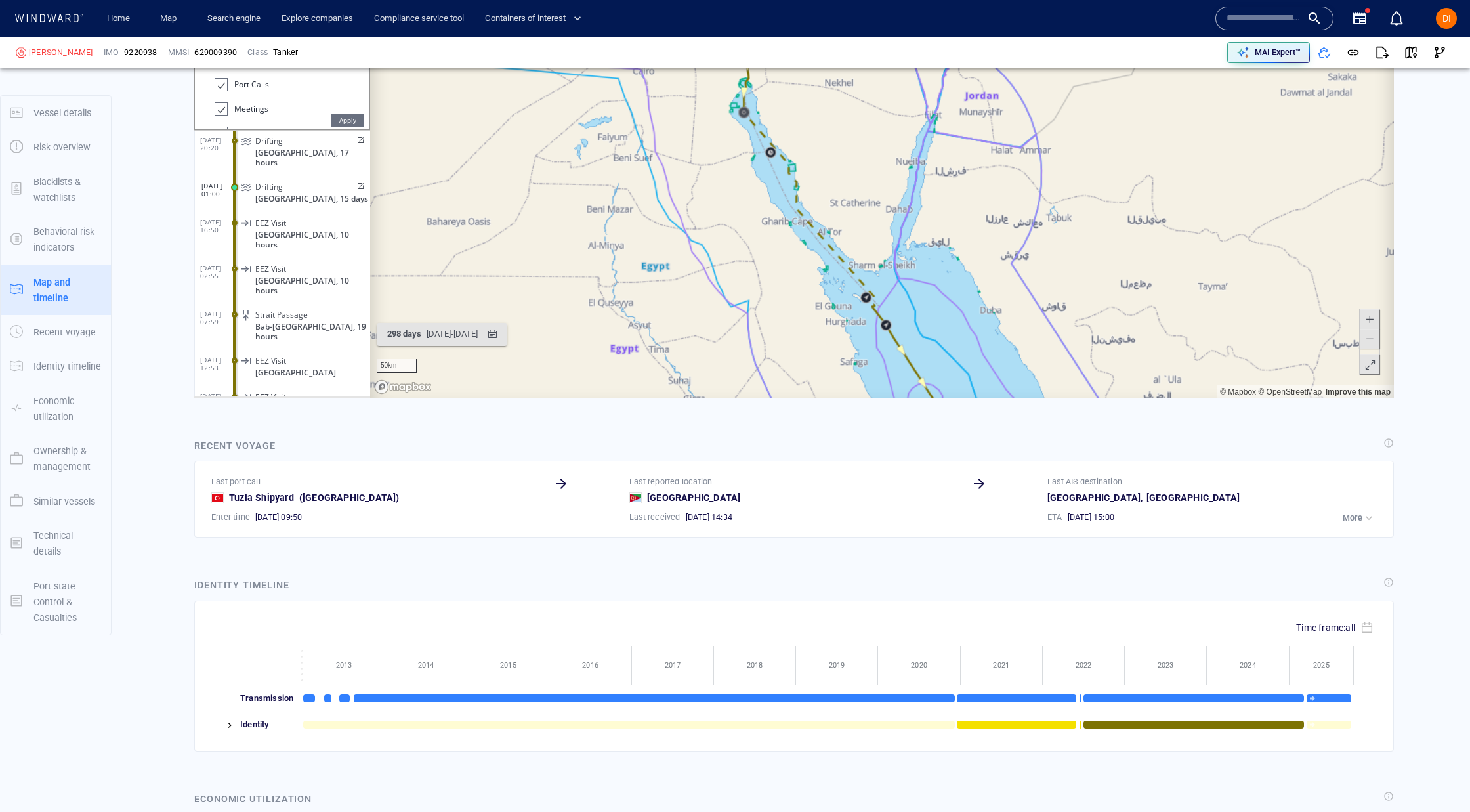
drag, startPoint x: 745, startPoint y: 133, endPoint x: 825, endPoint y: 241, distance: 134.4
click at [825, 241] on canvas "Map" at bounding box center [882, 195] width 1024 height 407
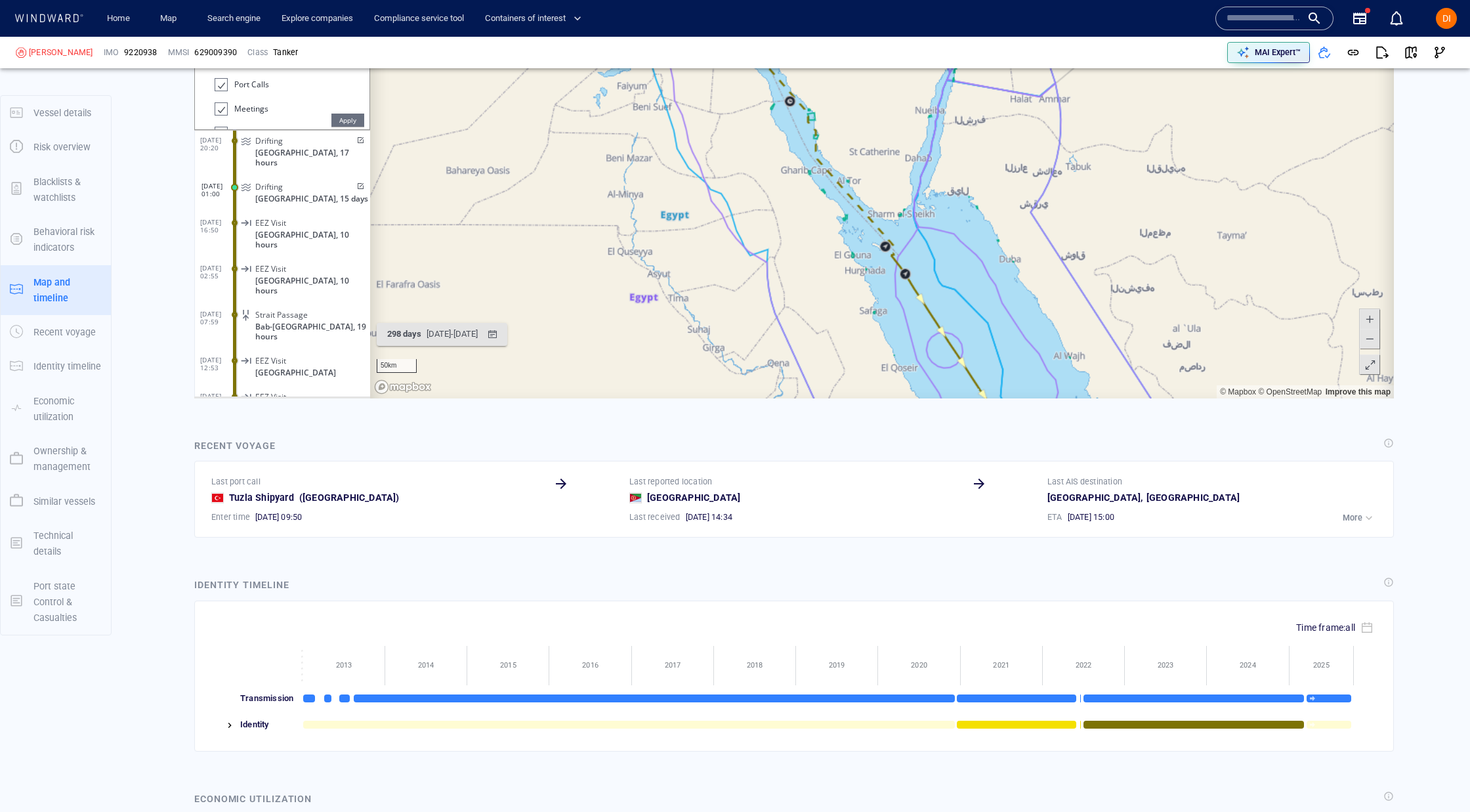
drag, startPoint x: 871, startPoint y: 208, endPoint x: 866, endPoint y: 155, distance: 53.2
click at [865, 154] on canvas "Map" at bounding box center [882, 195] width 1024 height 407
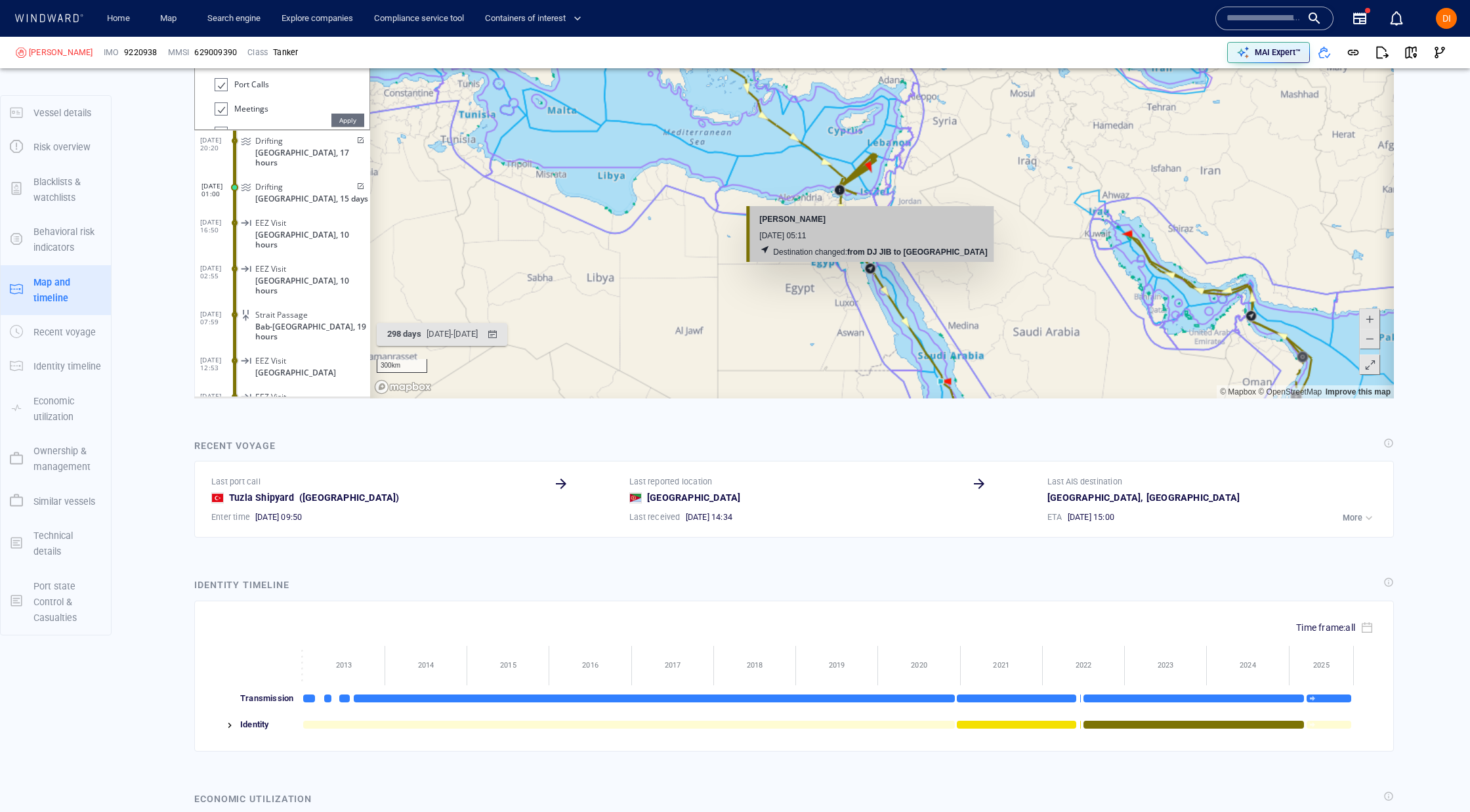
scroll to position [1645, 0]
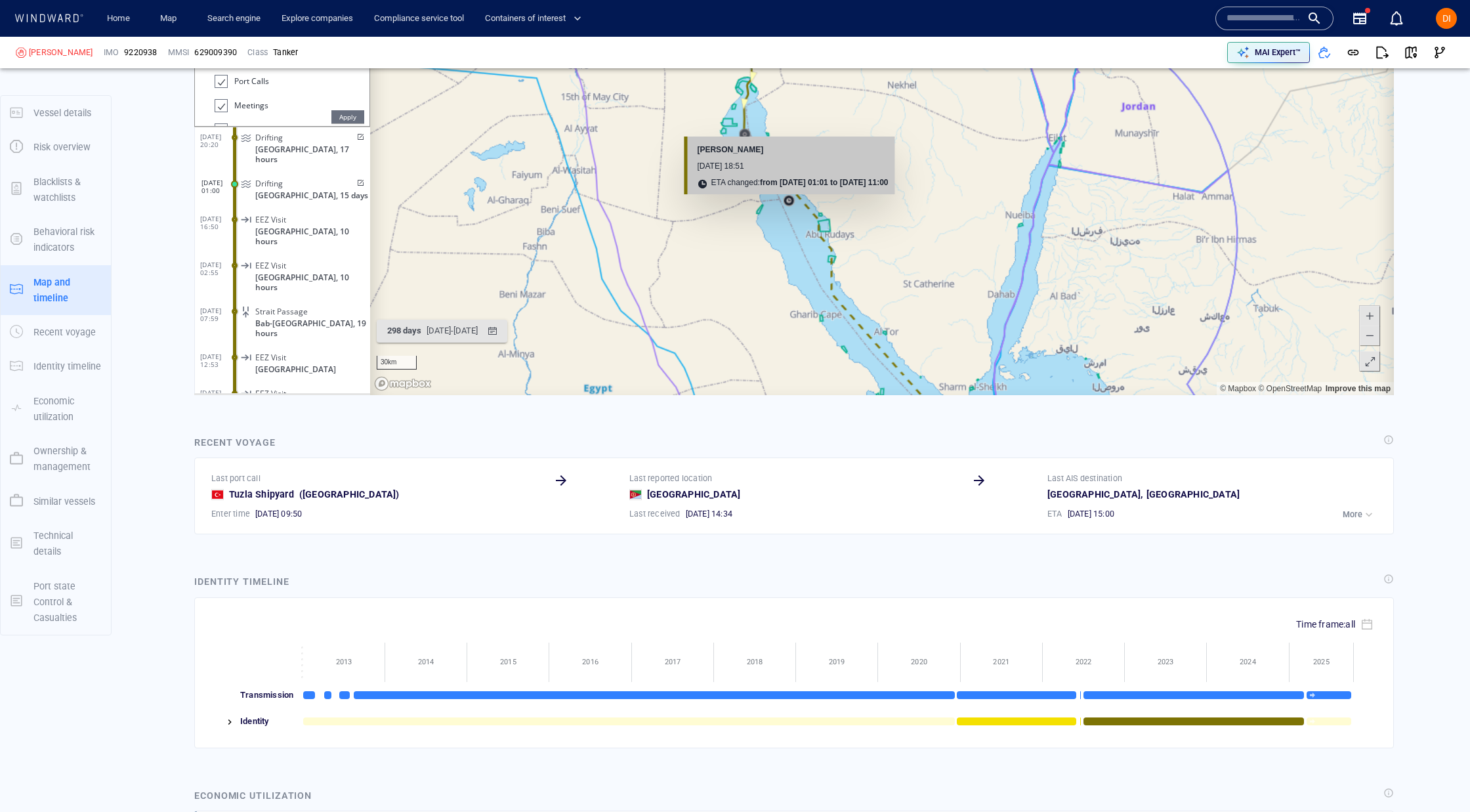
click at [795, 208] on canvas "Map" at bounding box center [882, 192] width 1024 height 407
click at [793, 201] on canvas "Map" at bounding box center [882, 192] width 1024 height 407
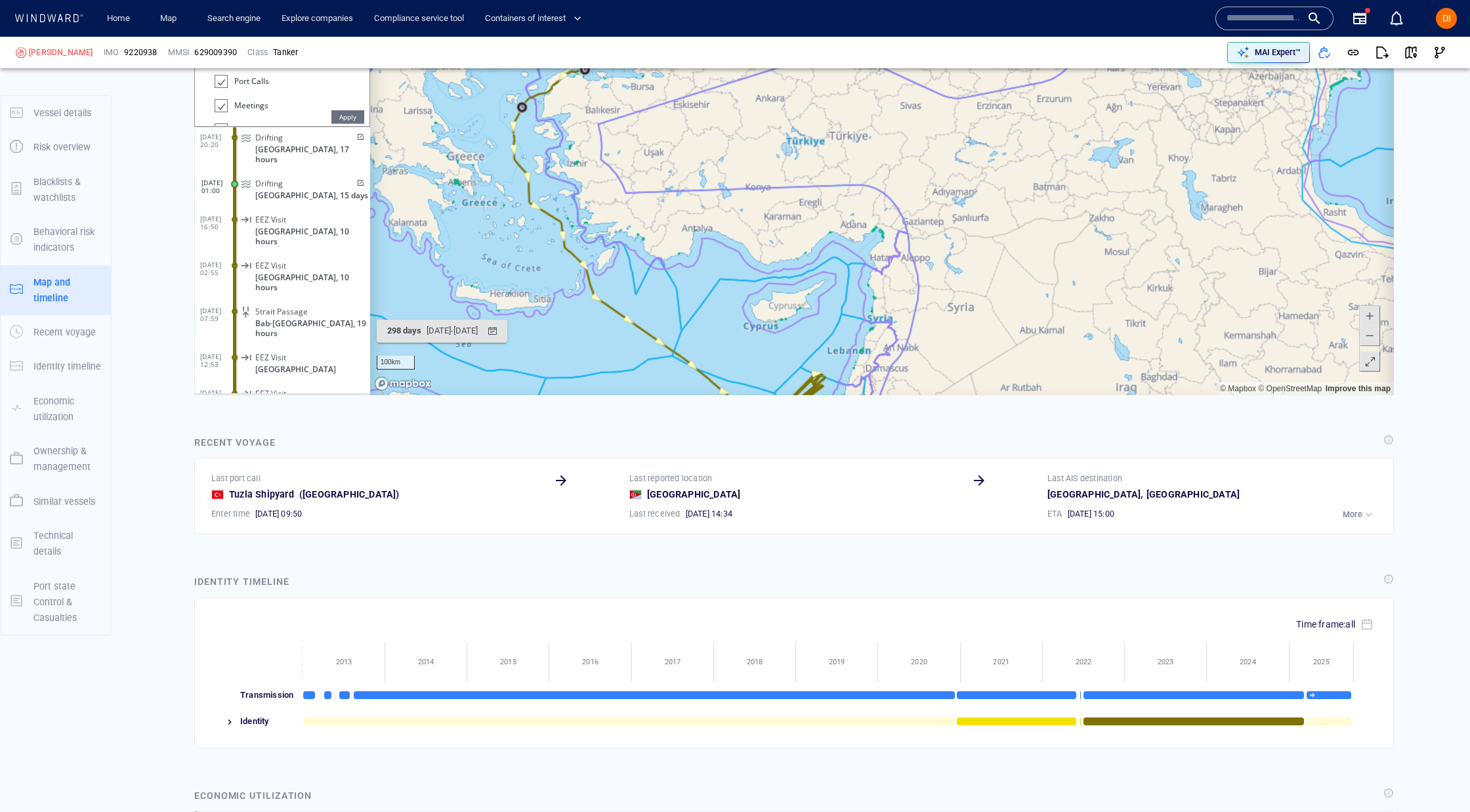
drag, startPoint x: 793, startPoint y: 170, endPoint x: 762, endPoint y: 476, distance: 307.6
click at [762, 396] on html "Loading vessel activities... Activity timeline (6038) (Still Loading...) Search…" at bounding box center [794, 192] width 1200 height 407
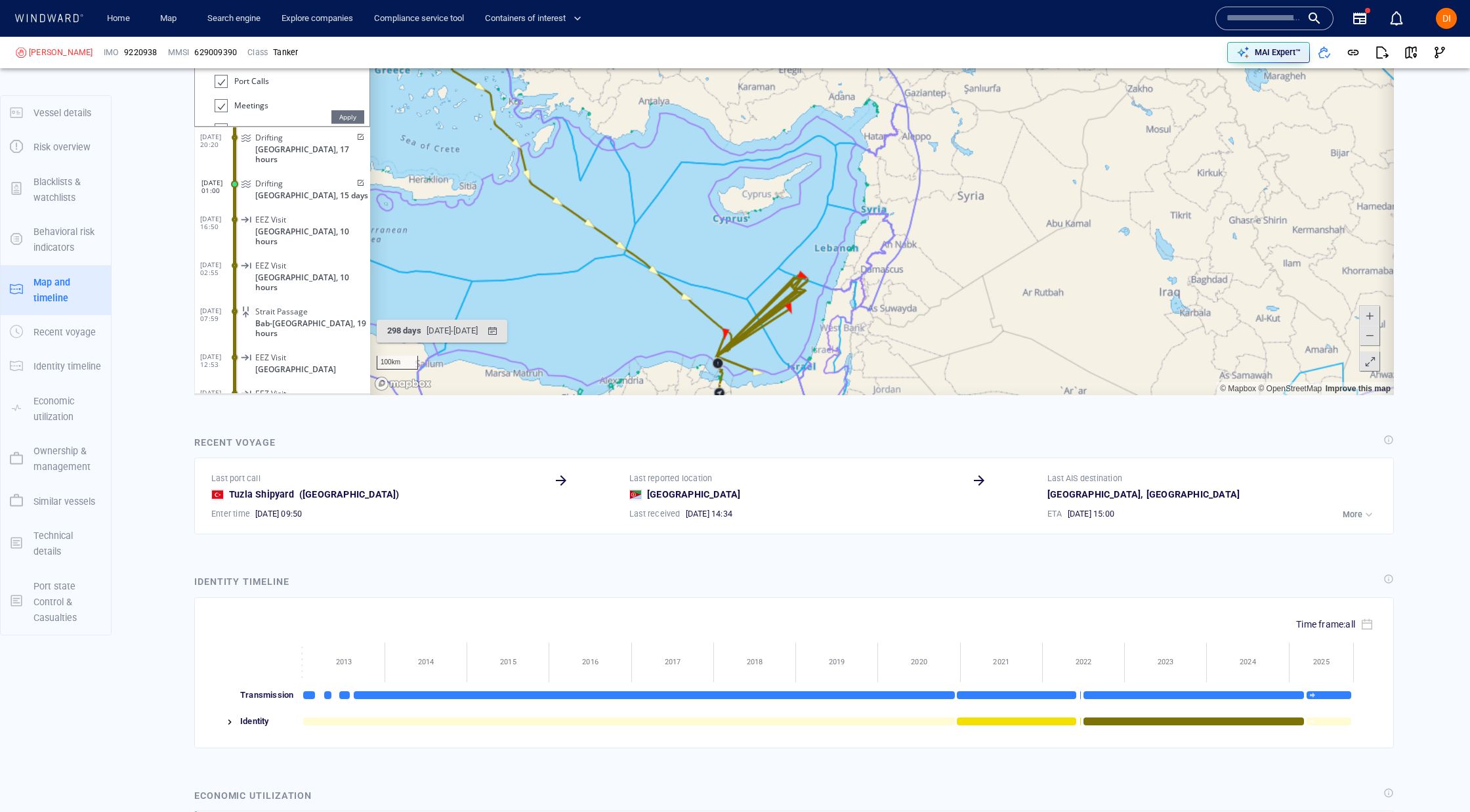
drag, startPoint x: 777, startPoint y: 301, endPoint x: 755, endPoint y: 284, distance: 27.8
click at [772, 242] on canvas "Map" at bounding box center [882, 192] width 1024 height 407
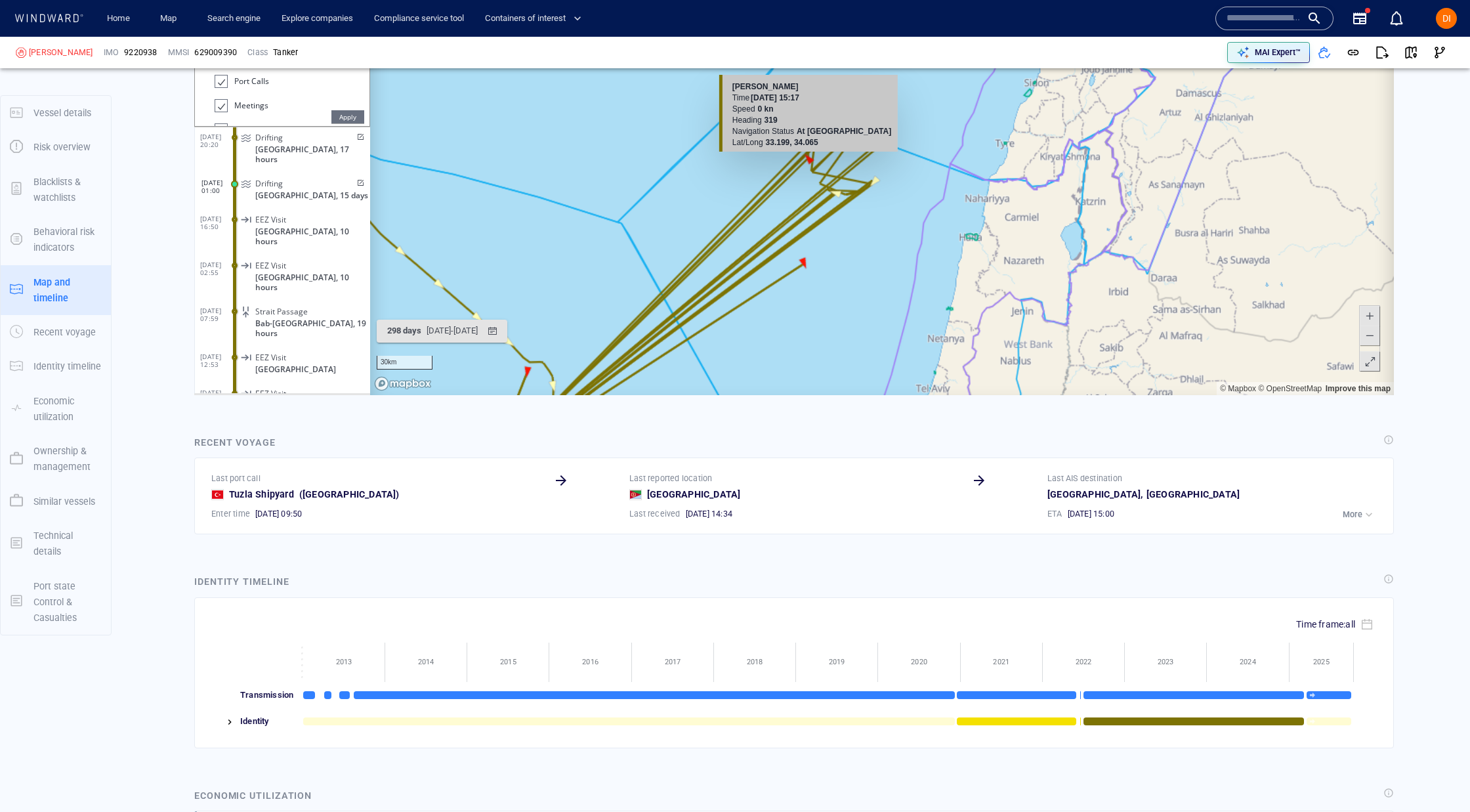
click at [813, 161] on canvas "Map" at bounding box center [882, 192] width 1024 height 407
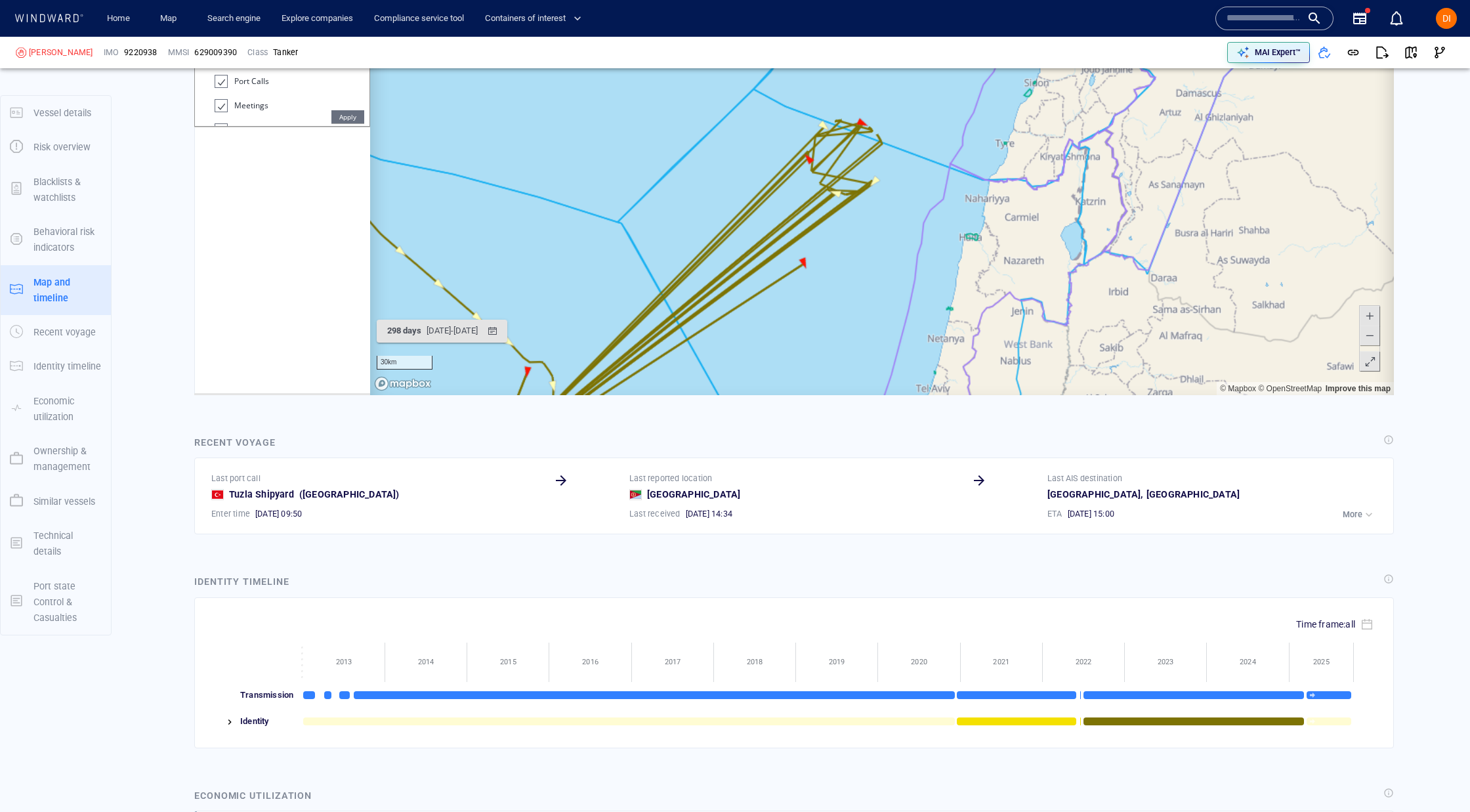
scroll to position [213058, 0]
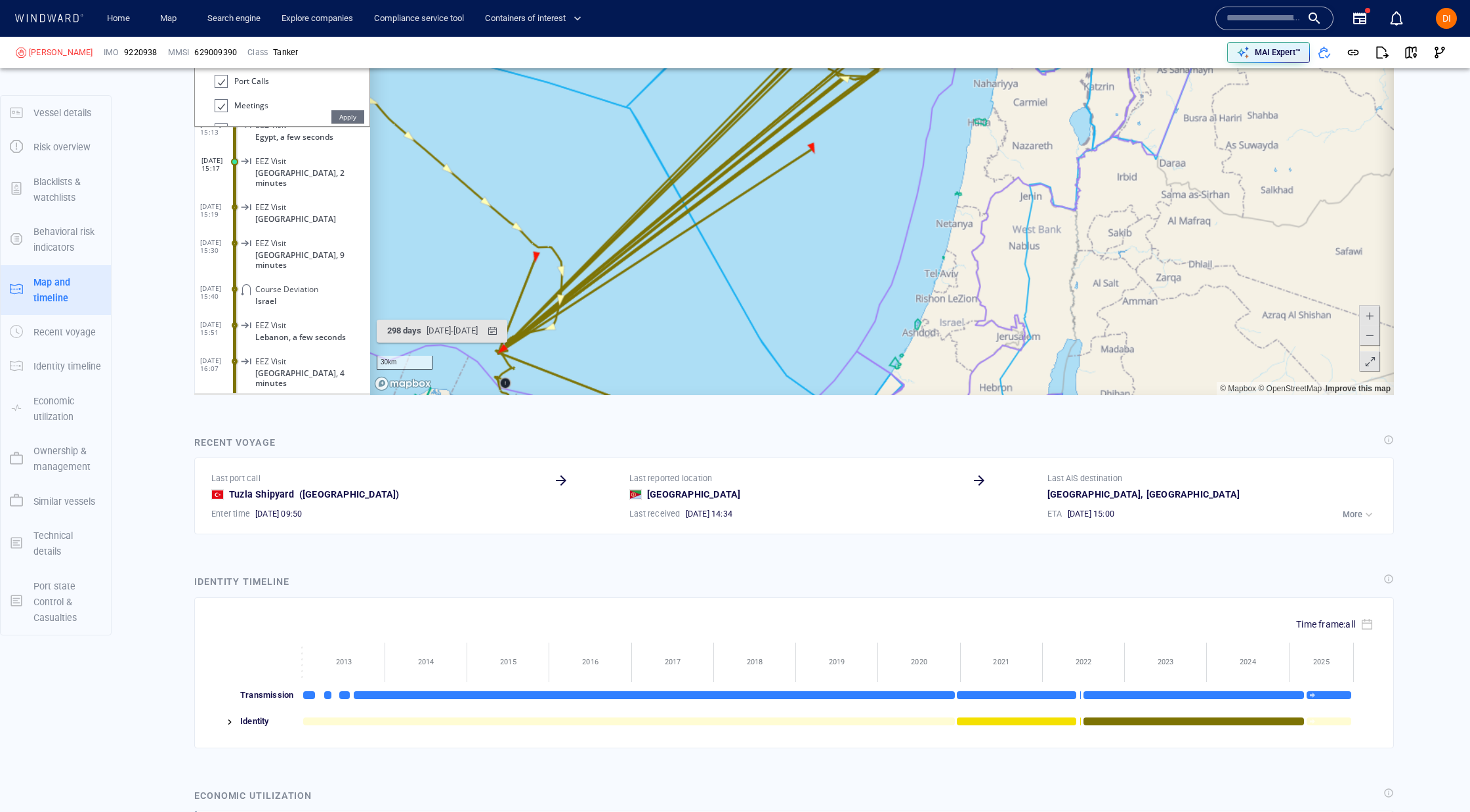
drag, startPoint x: 776, startPoint y: 209, endPoint x: 786, endPoint y: 133, distance: 76.7
click at [786, 133] on canvas "Map" at bounding box center [882, 192] width 1024 height 407
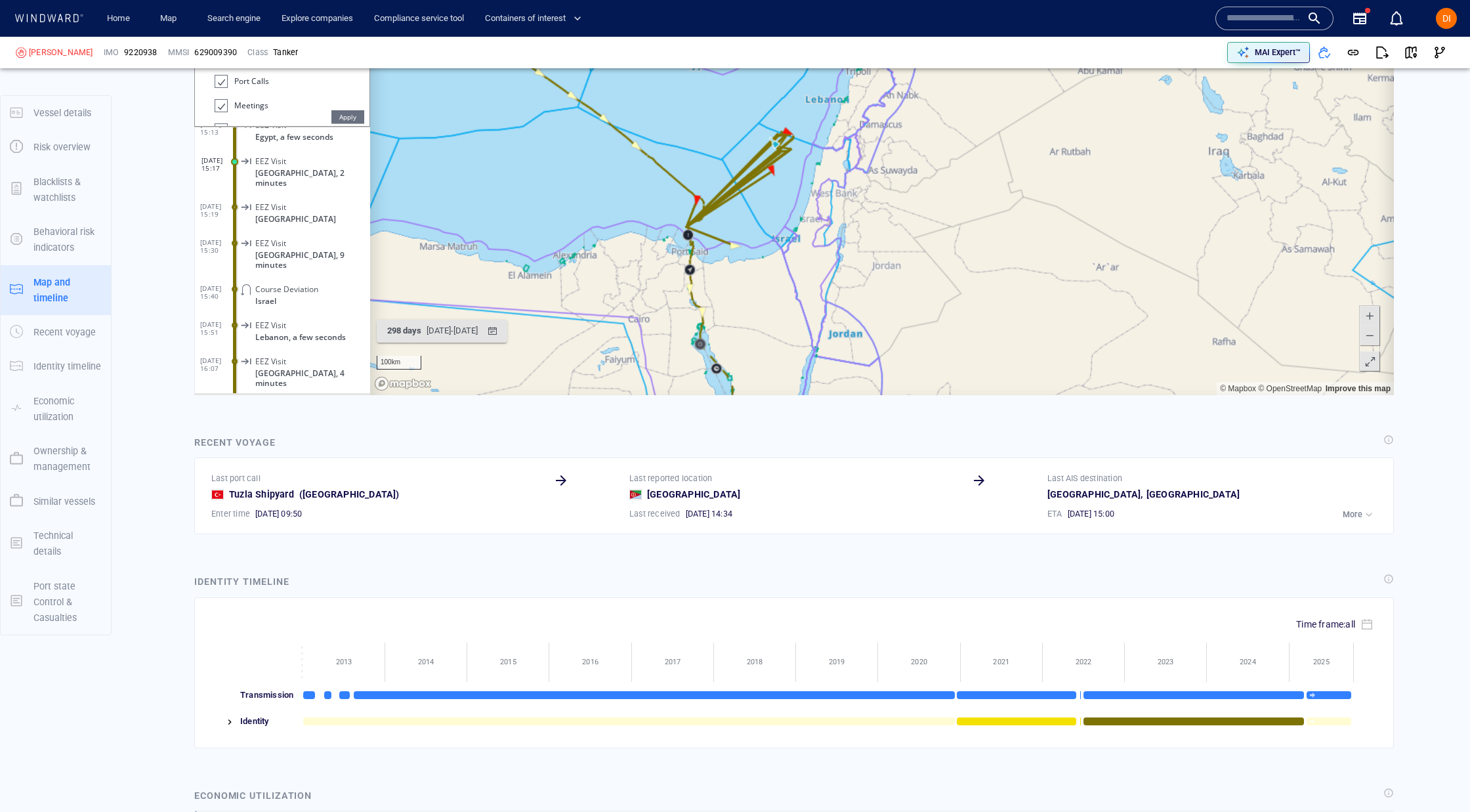
drag, startPoint x: 768, startPoint y: 222, endPoint x: 763, endPoint y: 211, distance: 12.1
click at [763, 212] on canvas "Map" at bounding box center [882, 192] width 1024 height 407
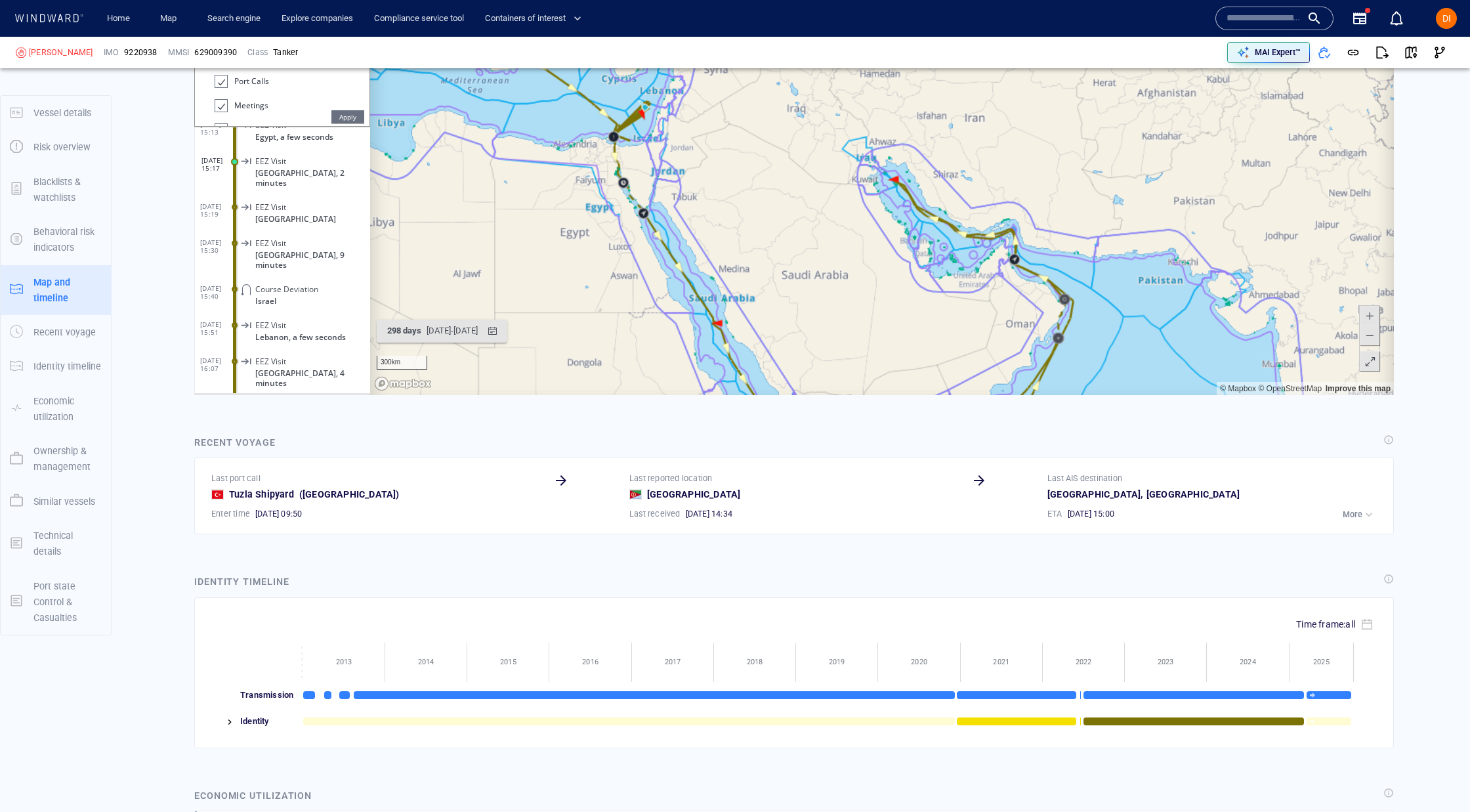
drag, startPoint x: 775, startPoint y: 377, endPoint x: 679, endPoint y: 247, distance: 161.6
click at [679, 247] on canvas "Map" at bounding box center [882, 192] width 1024 height 407
drag, startPoint x: 567, startPoint y: 261, endPoint x: 512, endPoint y: 224, distance: 66.3
click at [525, 231] on canvas "Map" at bounding box center [882, 192] width 1024 height 407
